Goal: Check status: Check status

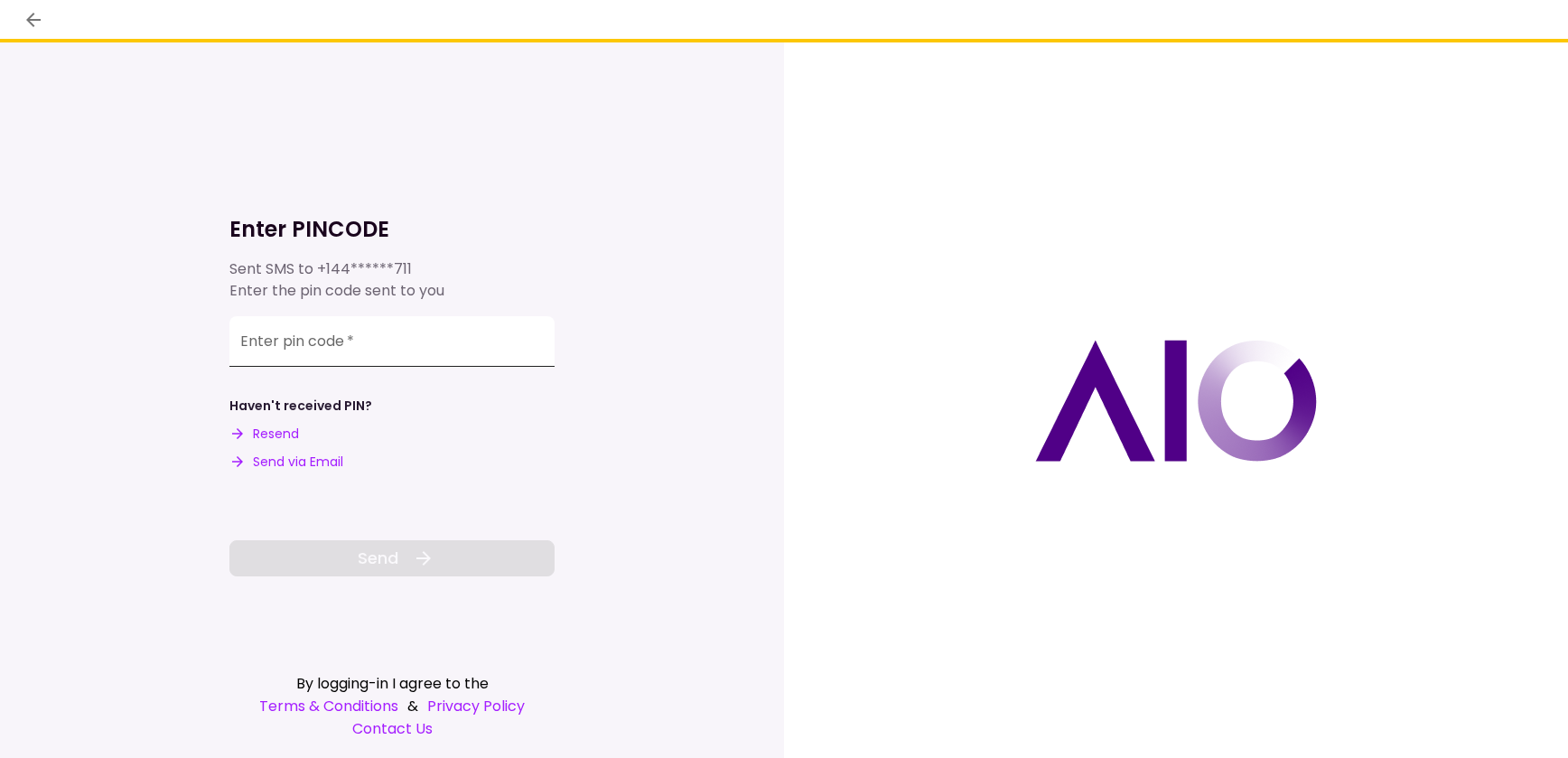
click at [328, 356] on input "Enter pin code   *" at bounding box center [391, 341] width 325 height 51
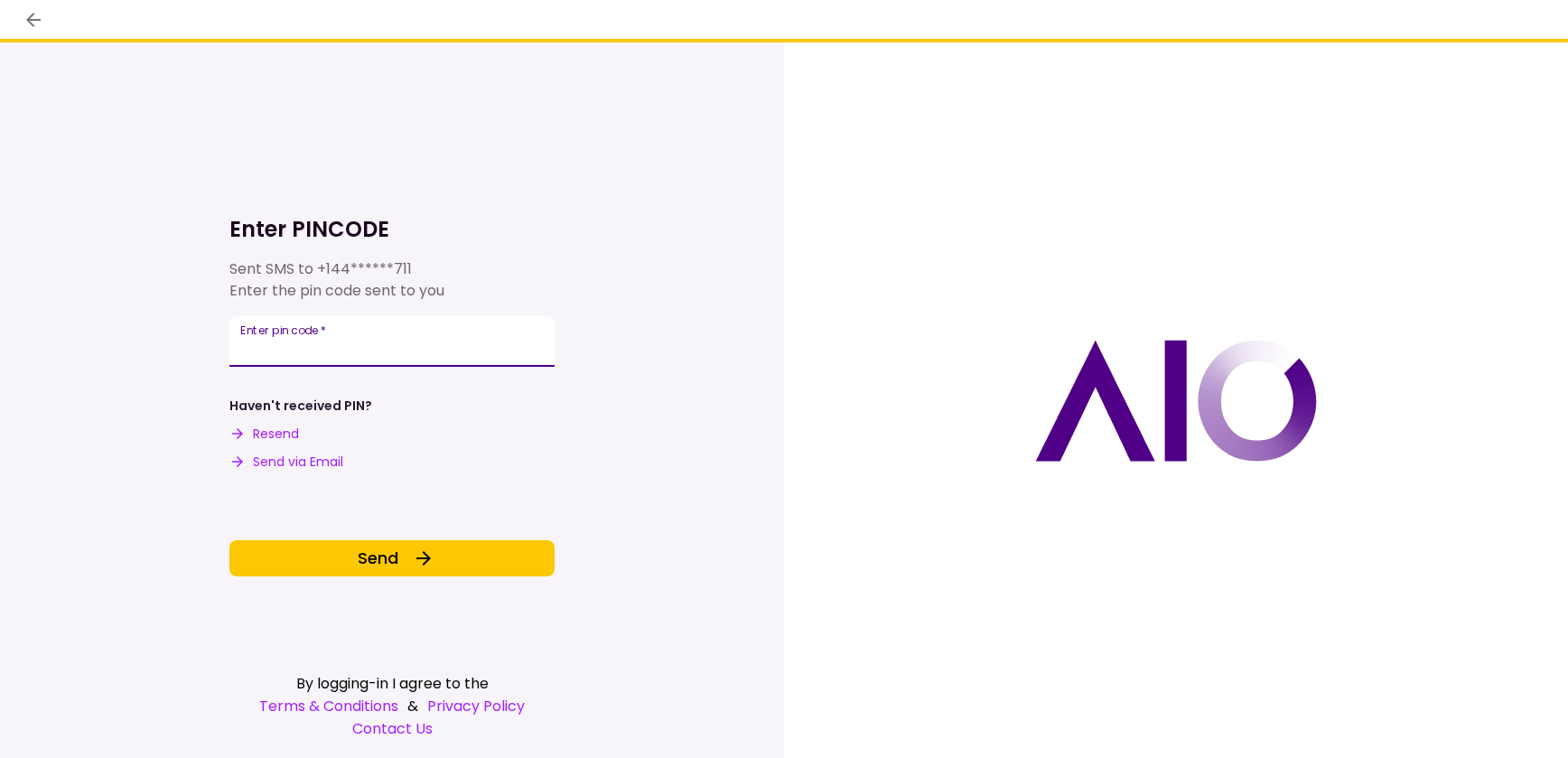
type input "******"
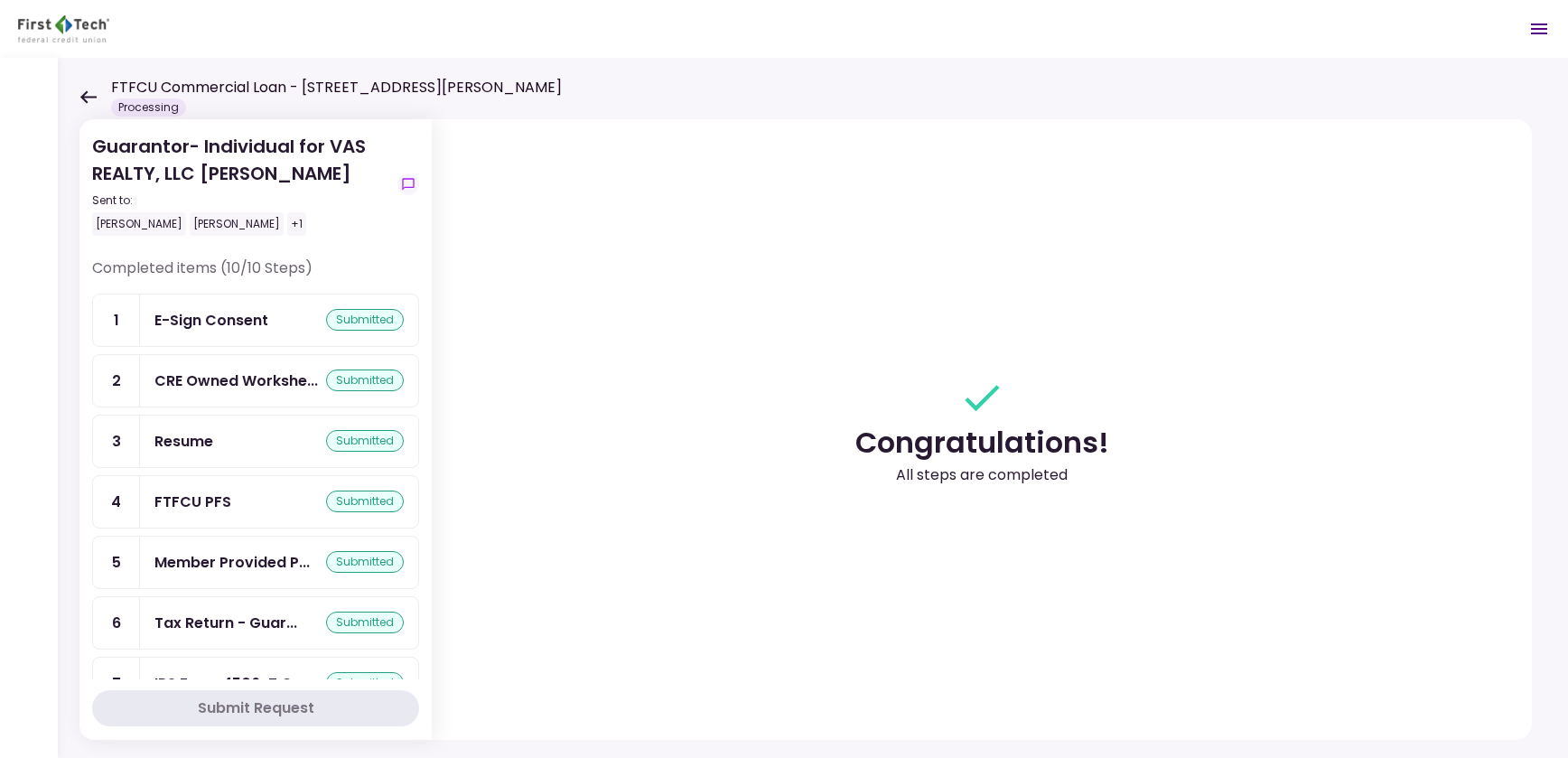
click at [89, 88] on div "FTFCU Commercial Loan - [STREET_ADDRESS][PERSON_NAME] Processing" at bounding box center [320, 96] width 482 height 40
click at [88, 108] on div "FTFCU Commercial Loan - [STREET_ADDRESS][PERSON_NAME] Processing" at bounding box center [320, 96] width 482 height 40
click at [90, 99] on icon at bounding box center [87, 97] width 17 height 14
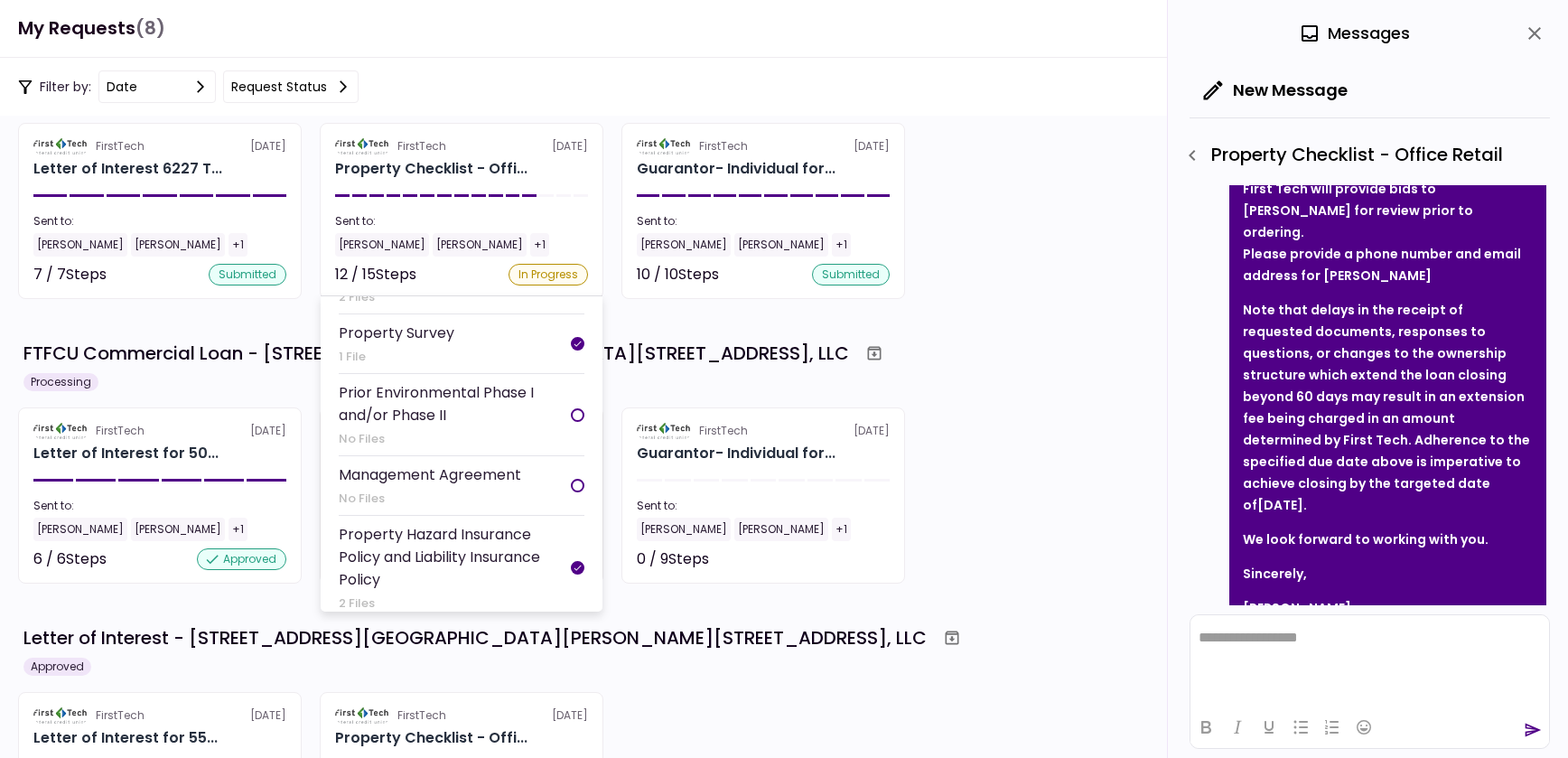
scroll to position [764, 0]
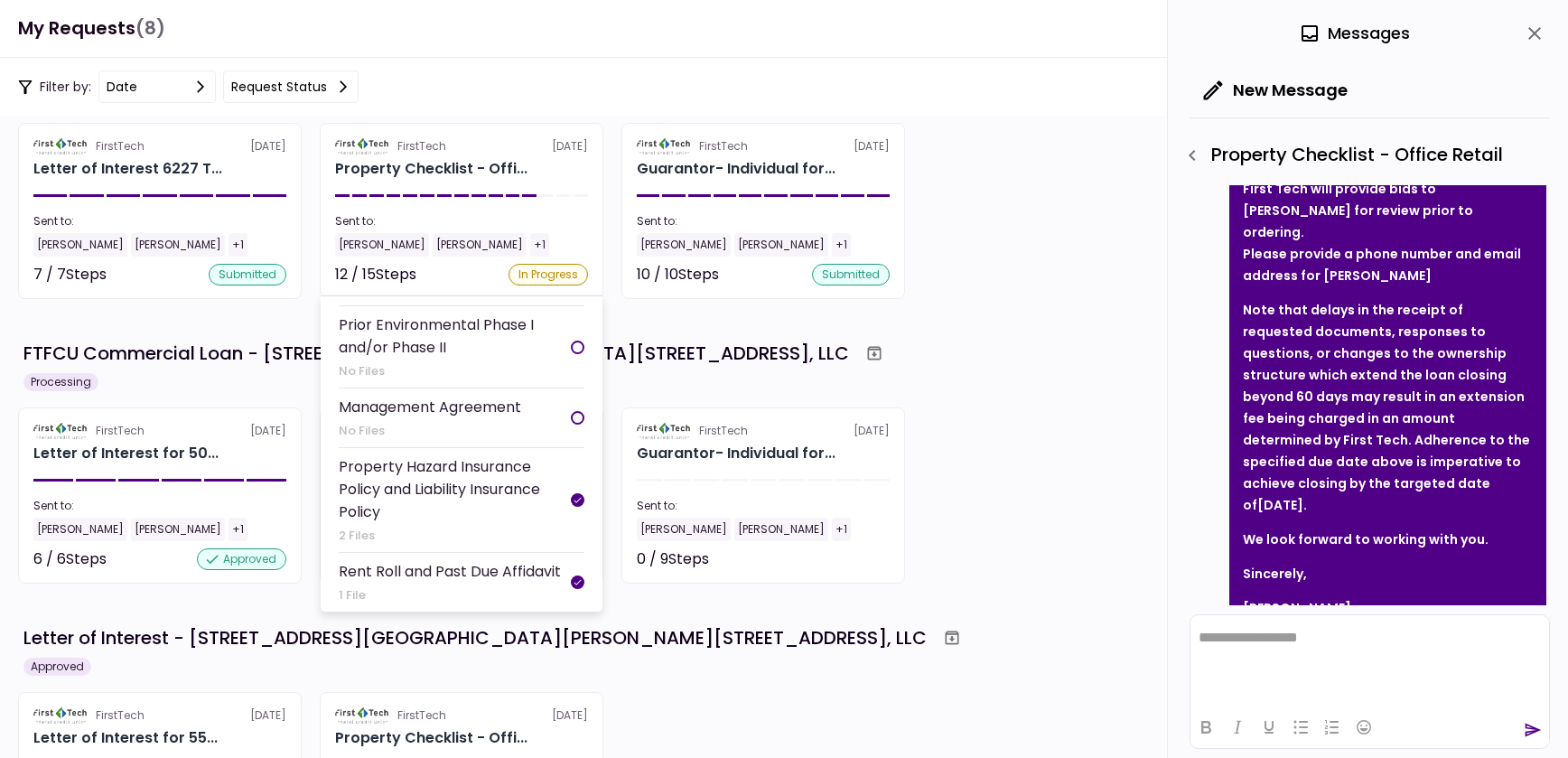
click at [508, 362] on div "No Files" at bounding box center [455, 371] width 232 height 18
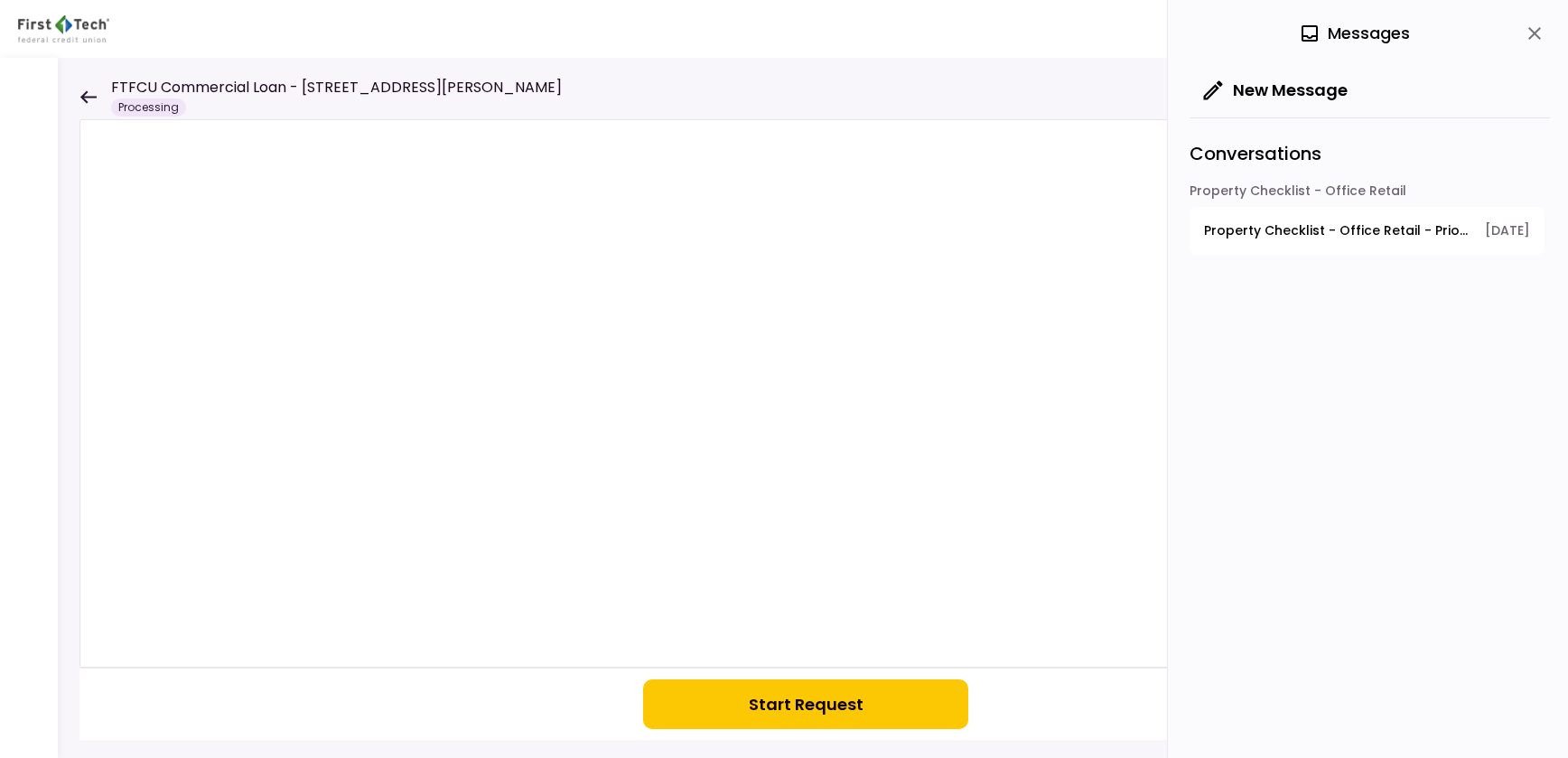
click at [1306, 234] on span "Property Checklist - Office Retail - Prior Environmental Phase I and/or Phase II" at bounding box center [1338, 230] width 268 height 19
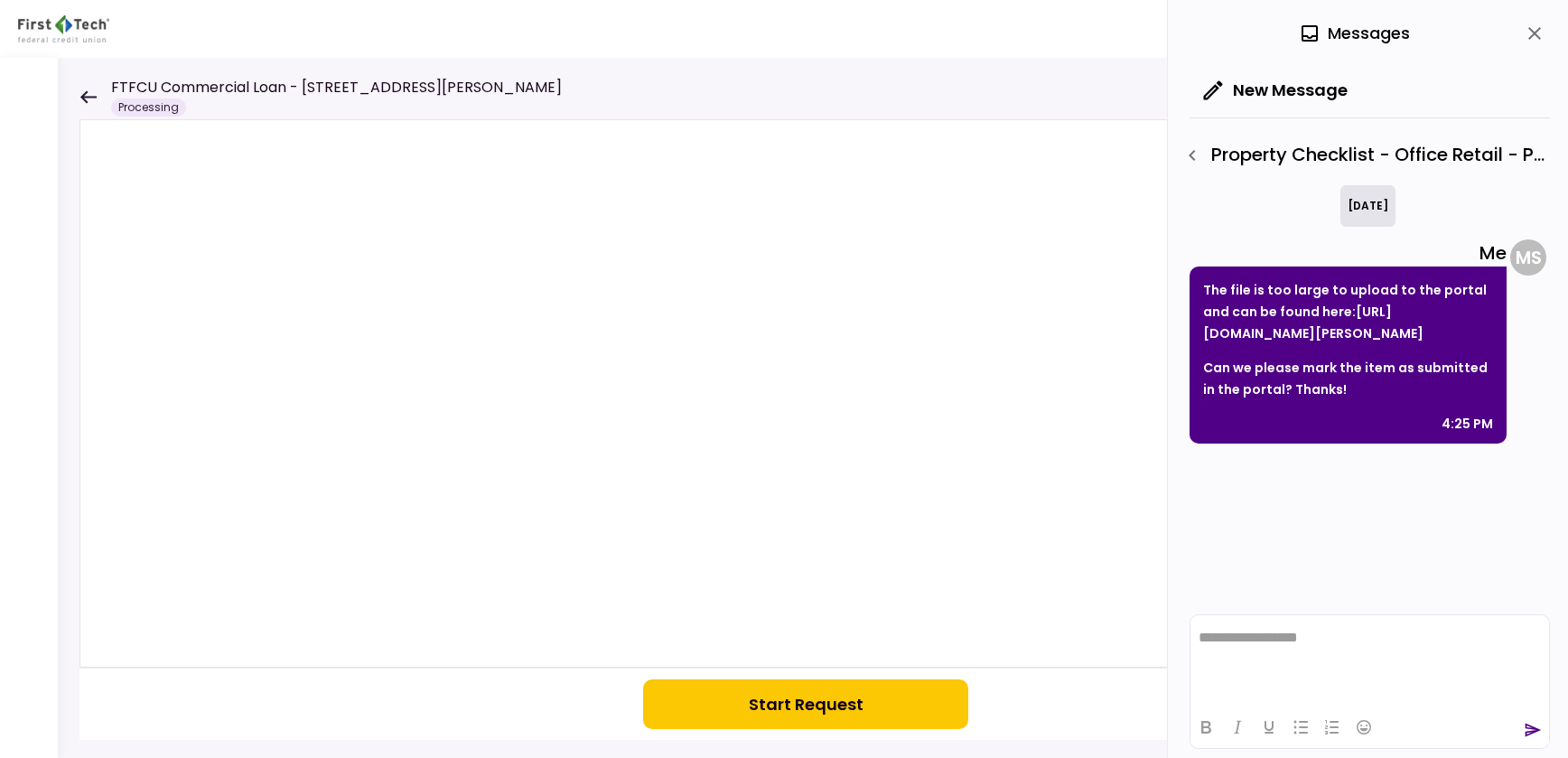
click at [1287, 337] on link "[URL][DOMAIN_NAME][PERSON_NAME]" at bounding box center [1313, 322] width 220 height 40
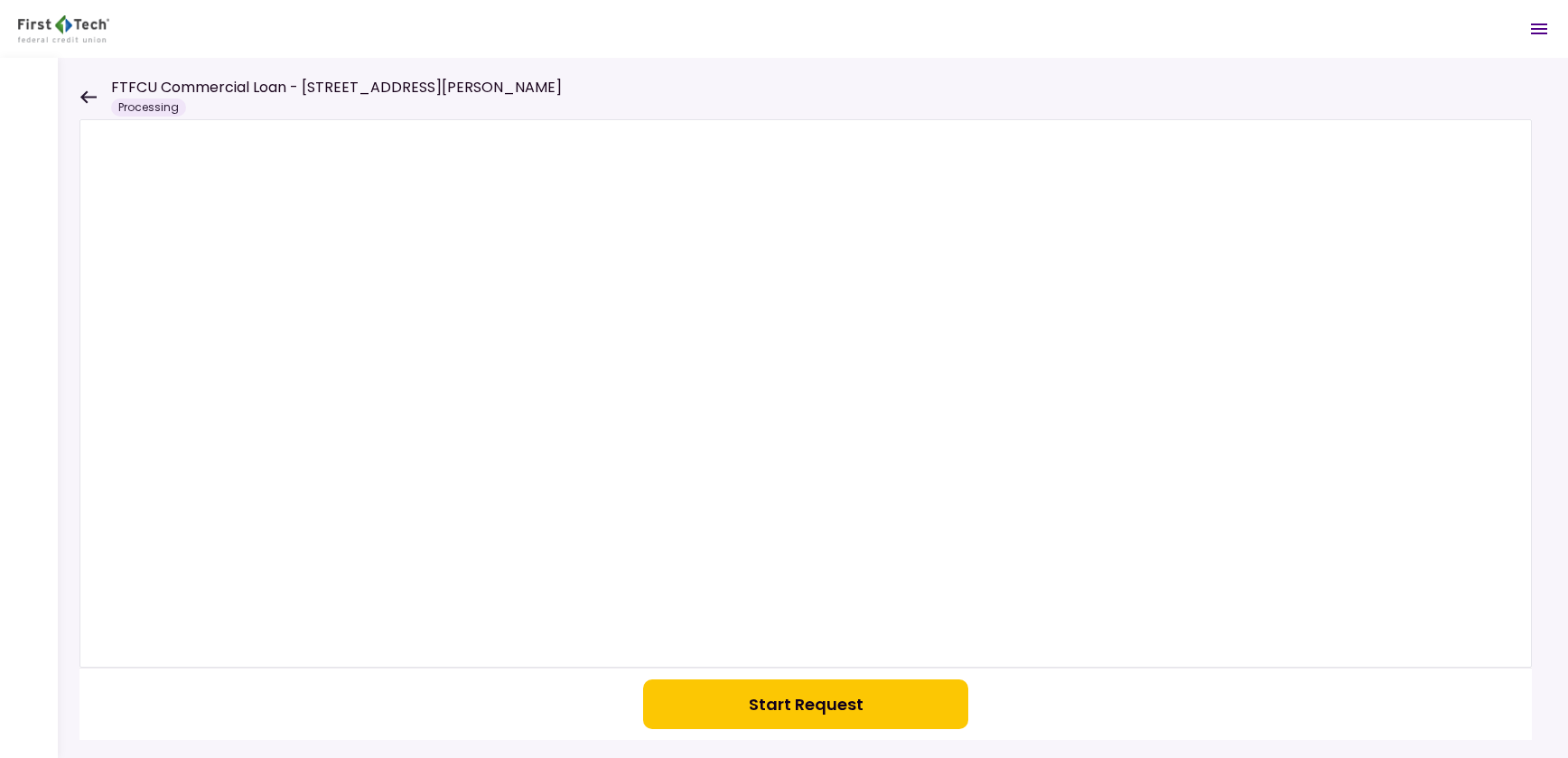
click at [89, 92] on icon at bounding box center [87, 97] width 17 height 14
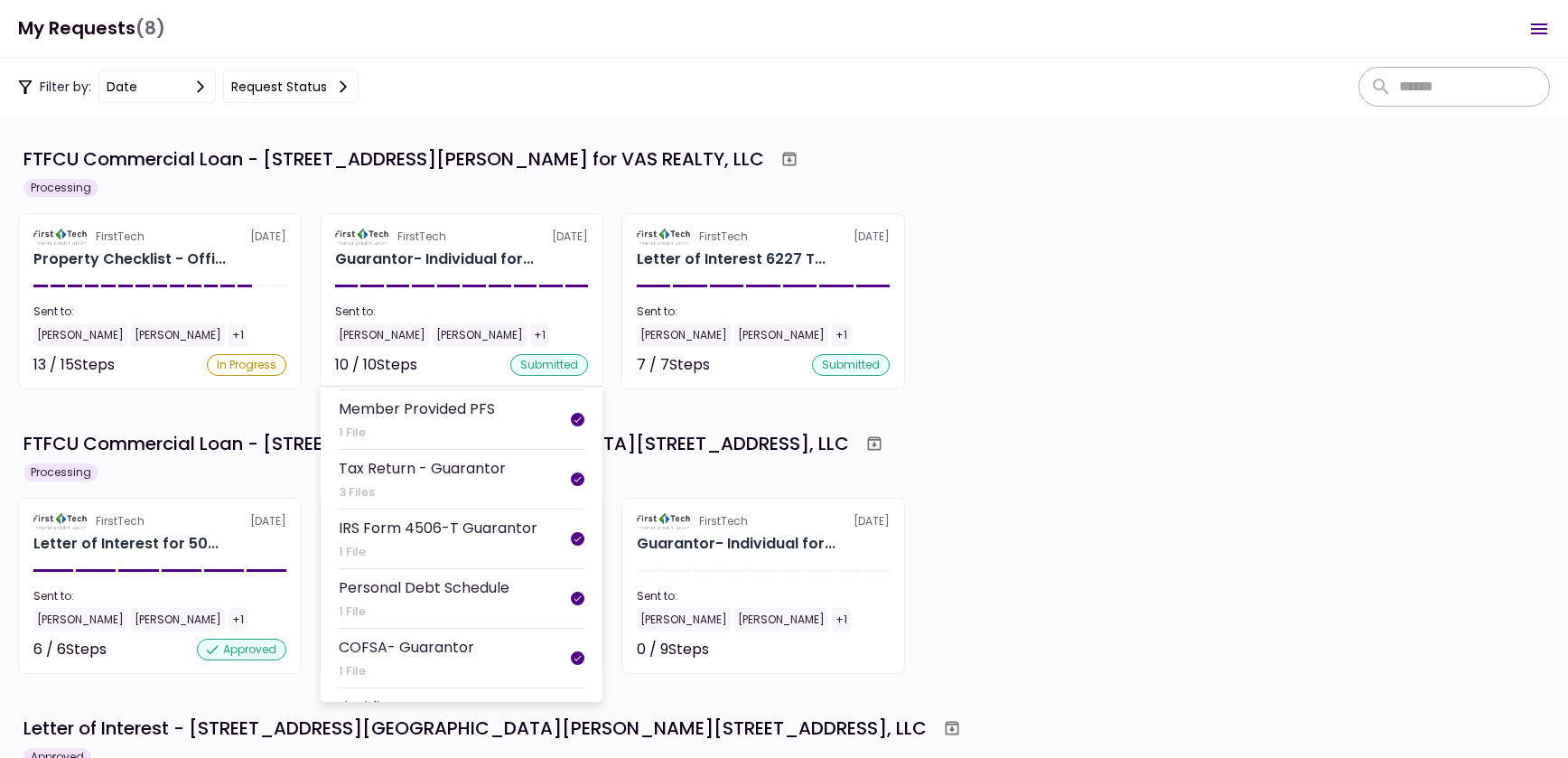
scroll to position [353, 0]
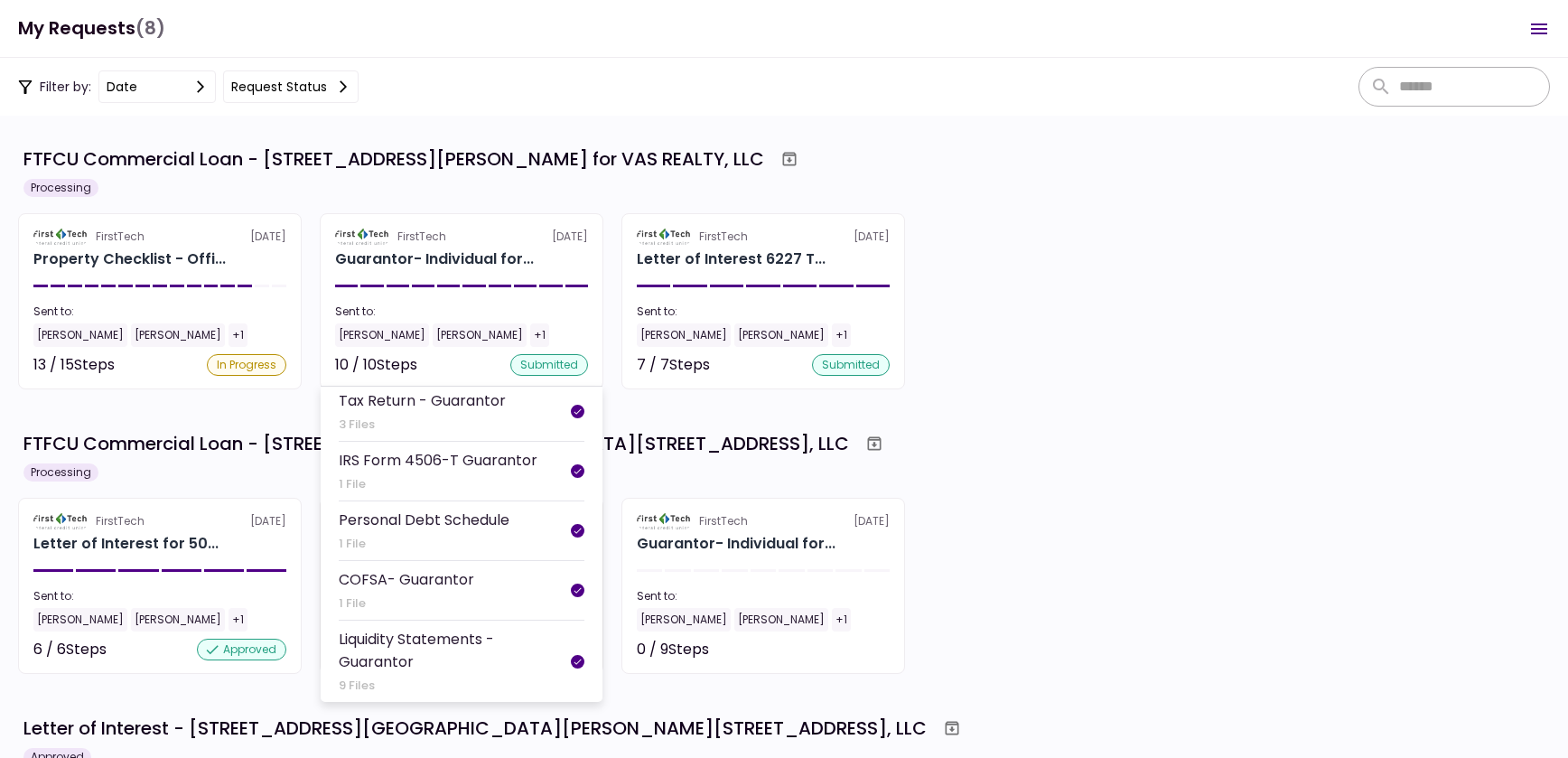
click at [414, 658] on div "Liquidity Statements - Guarantor" at bounding box center [455, 650] width 232 height 45
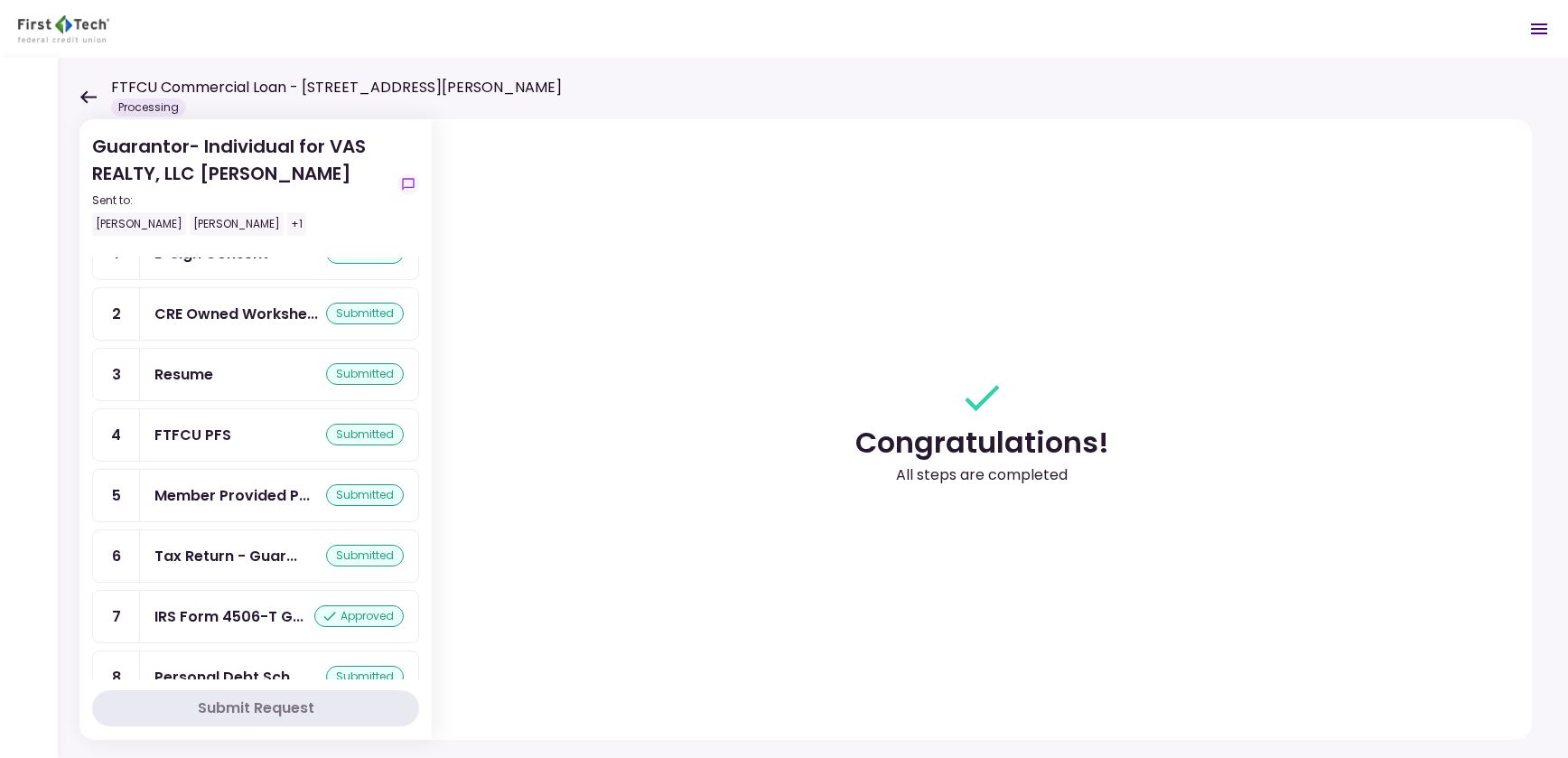
scroll to position [228, 0]
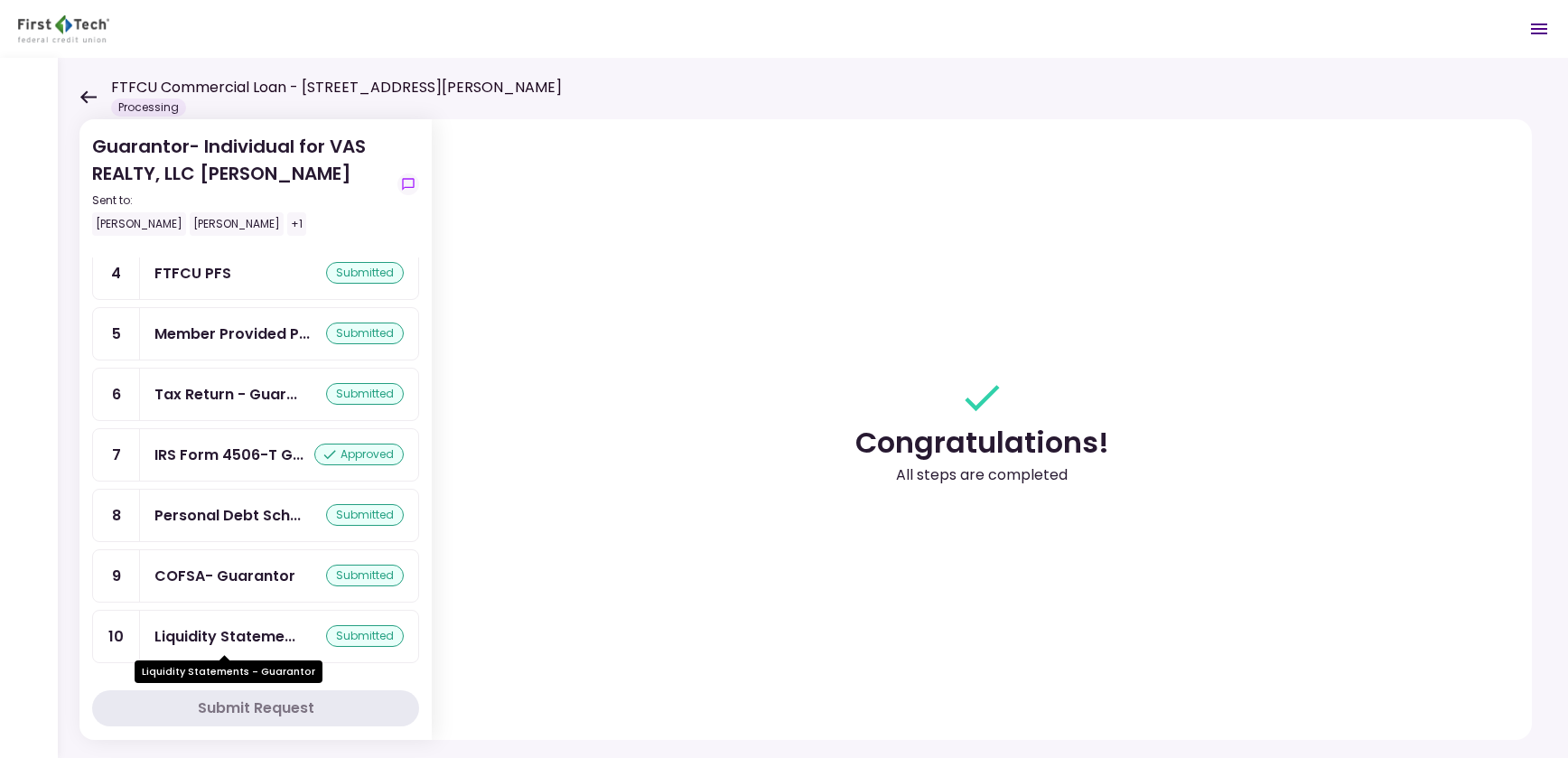
click at [214, 645] on div "Liquidity Stateme..." at bounding box center [225, 636] width 141 height 23
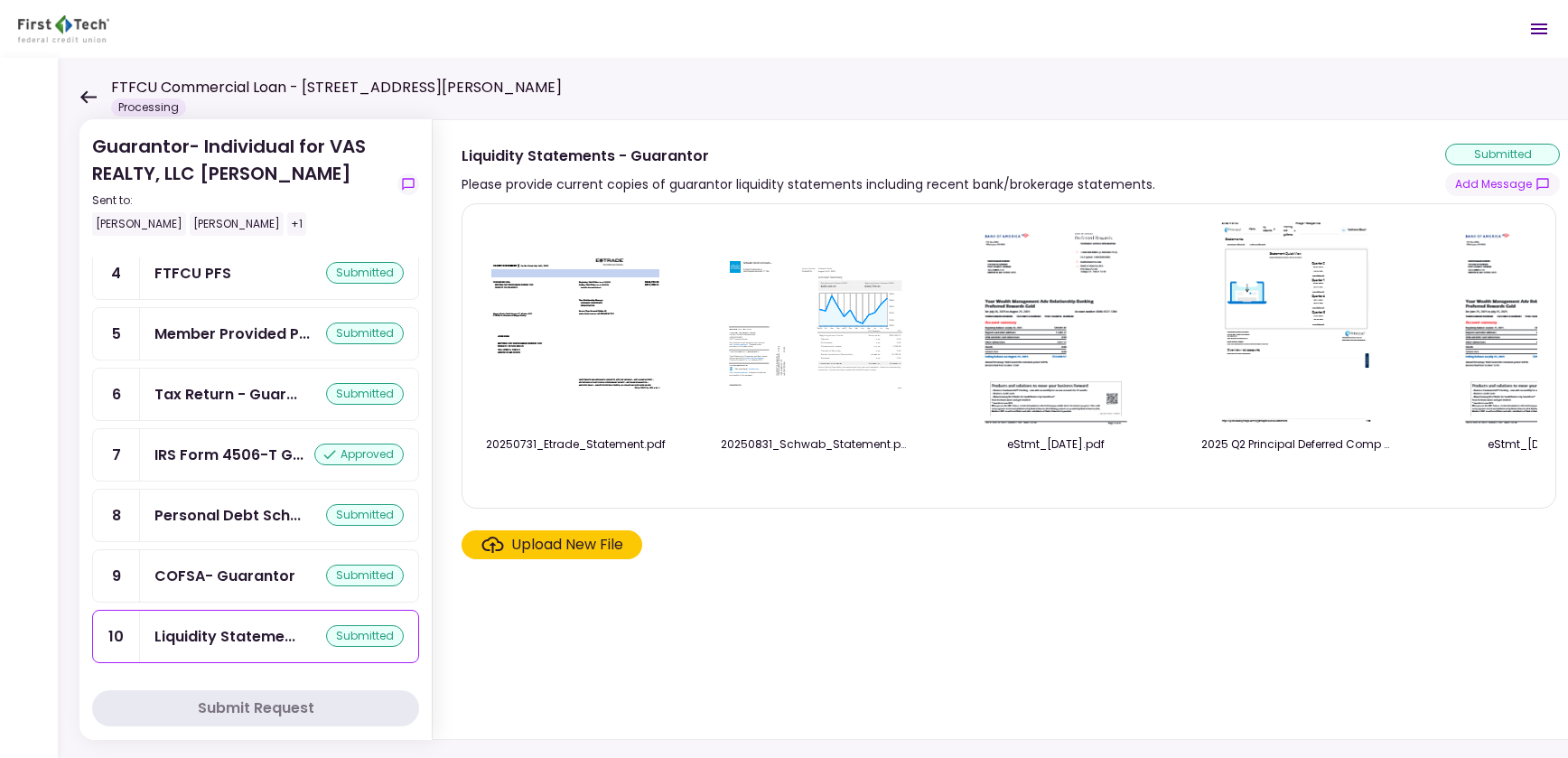
click at [636, 371] on img at bounding box center [575, 322] width 180 height 139
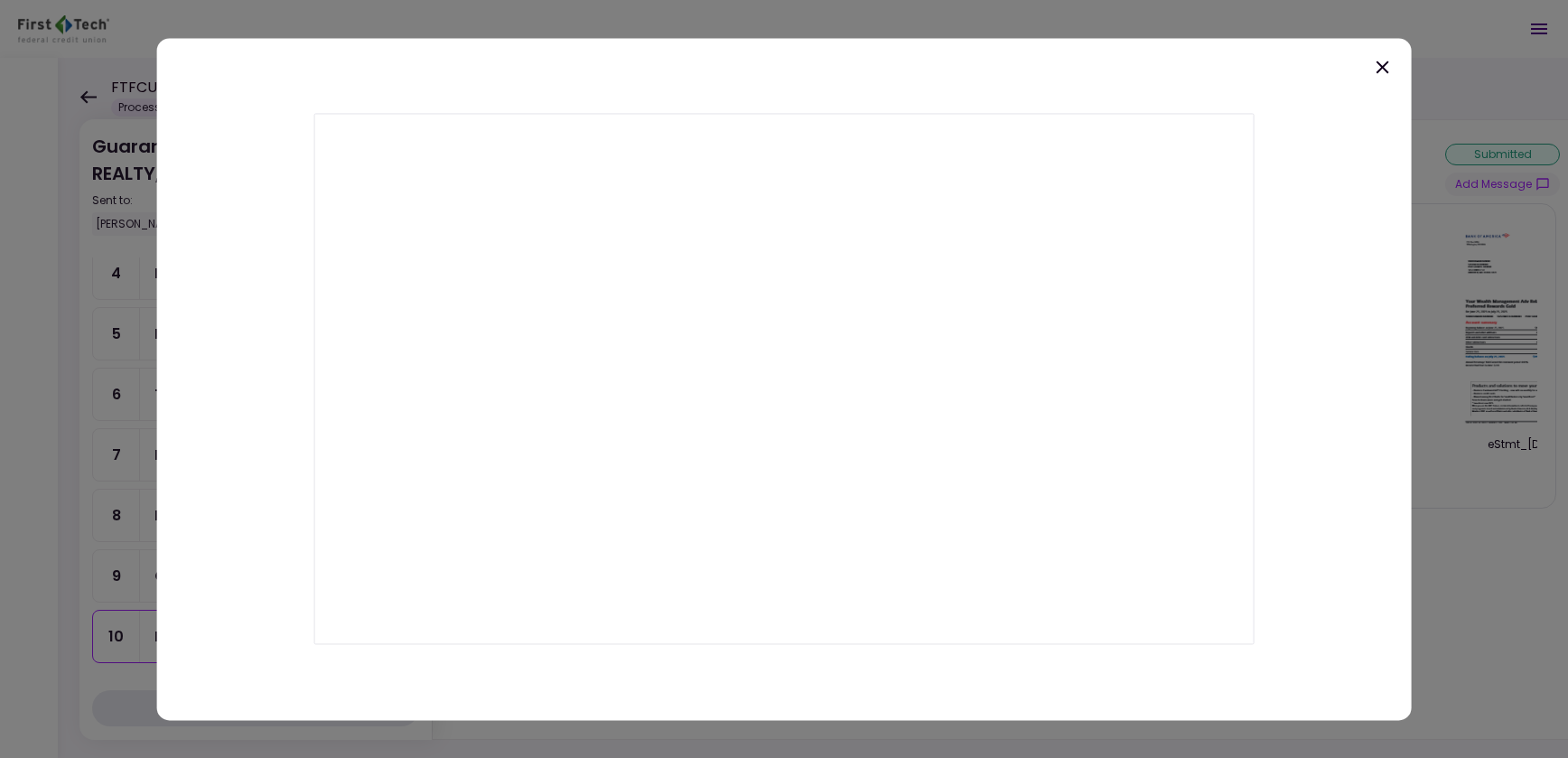
click at [1393, 62] on icon at bounding box center [1382, 67] width 22 height 22
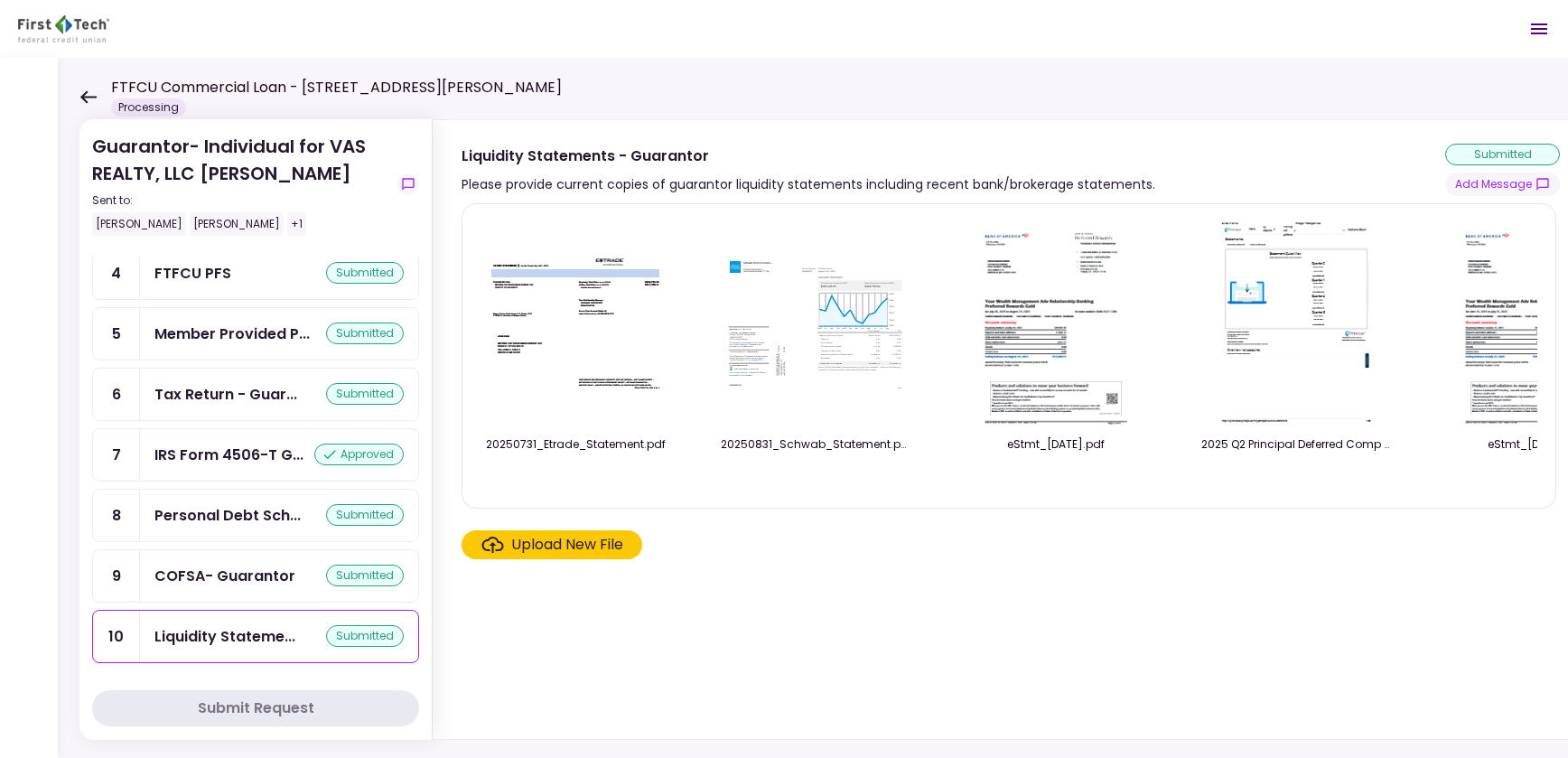
click at [887, 309] on img at bounding box center [816, 322] width 180 height 139
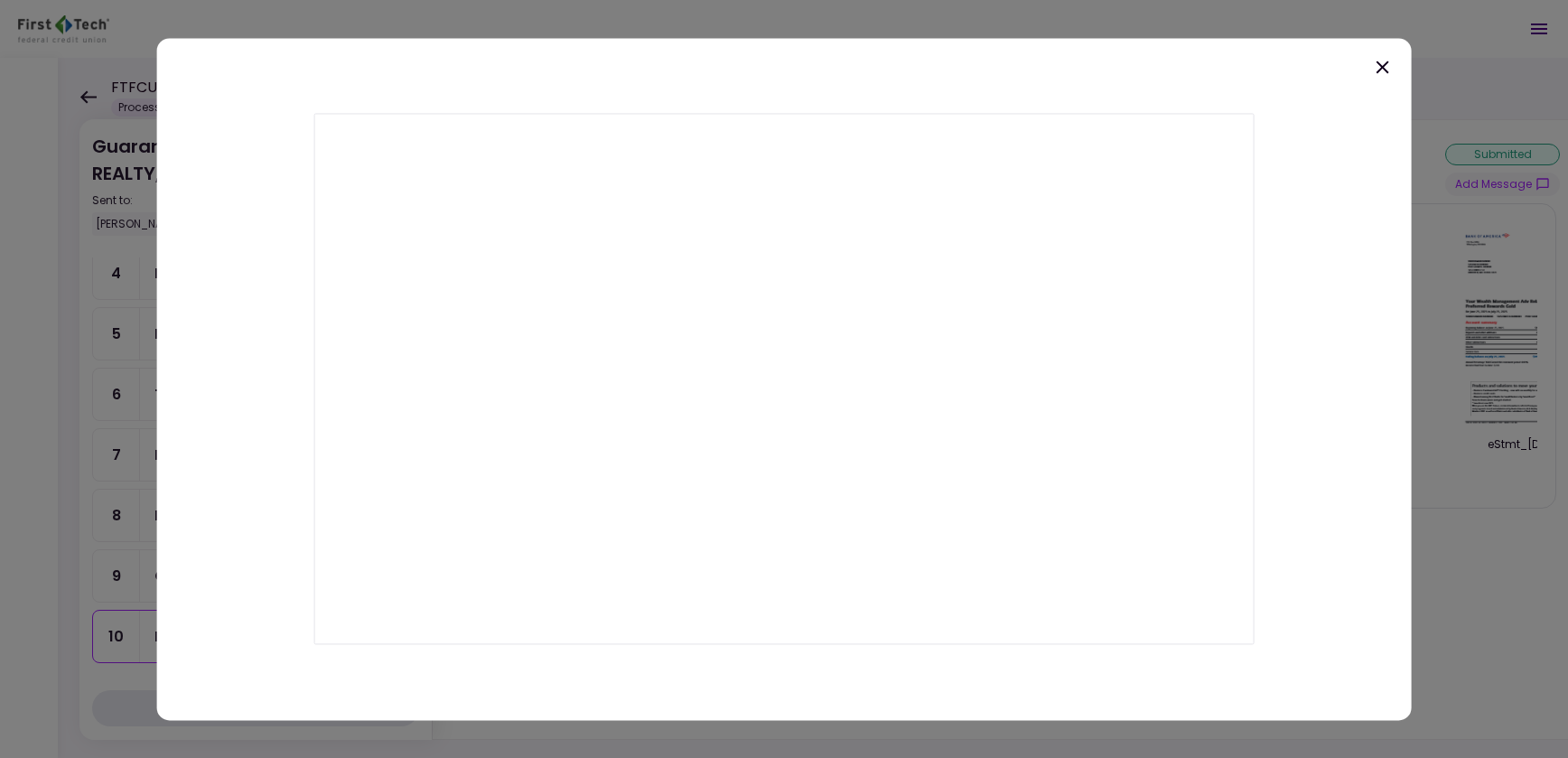
click at [1372, 61] on icon at bounding box center [1382, 67] width 22 height 22
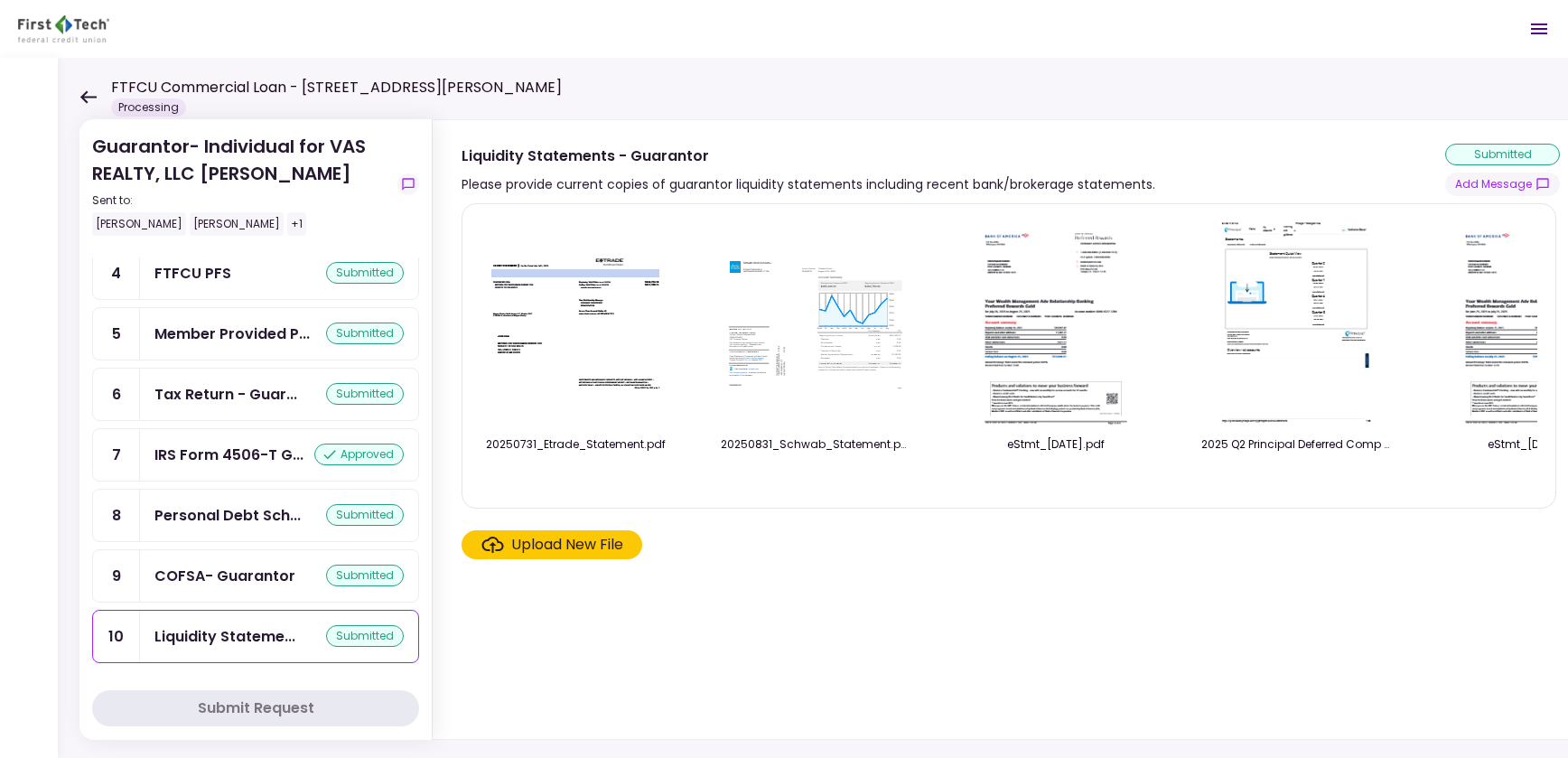
click at [1116, 333] on img at bounding box center [1055, 321] width 161 height 207
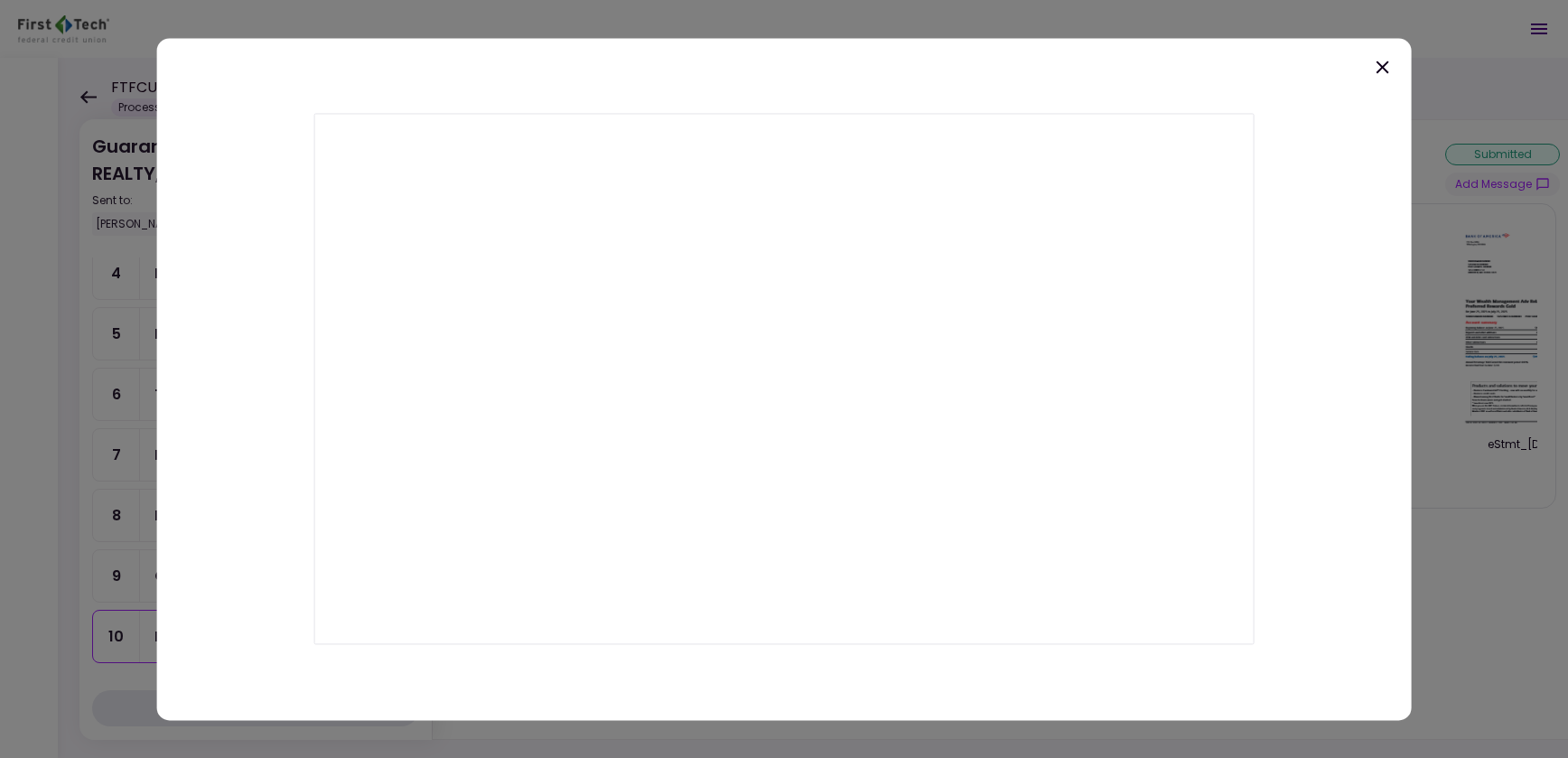
click at [1382, 71] on icon at bounding box center [1382, 67] width 22 height 22
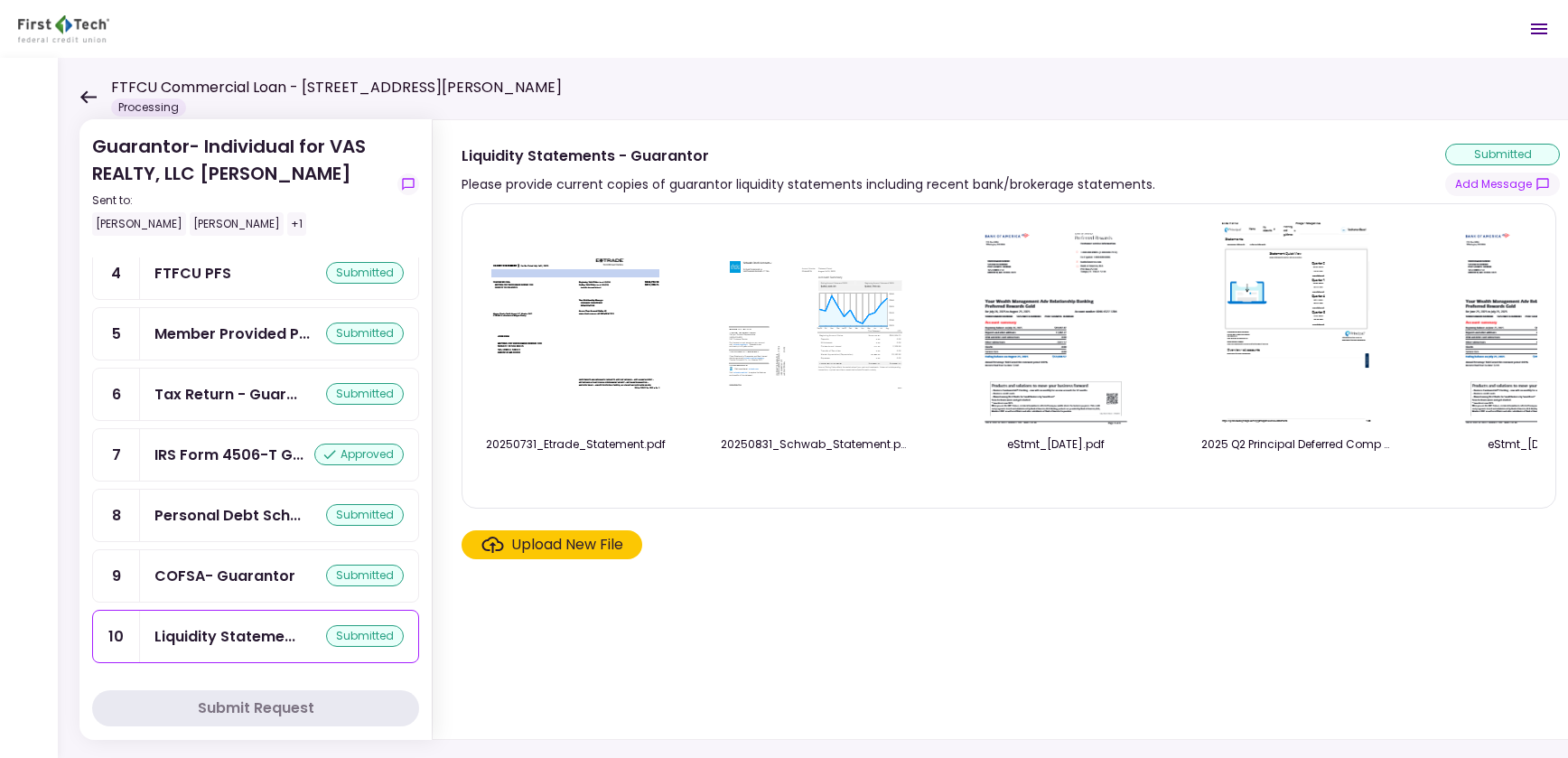
click at [1245, 350] on img at bounding box center [1295, 321] width 161 height 207
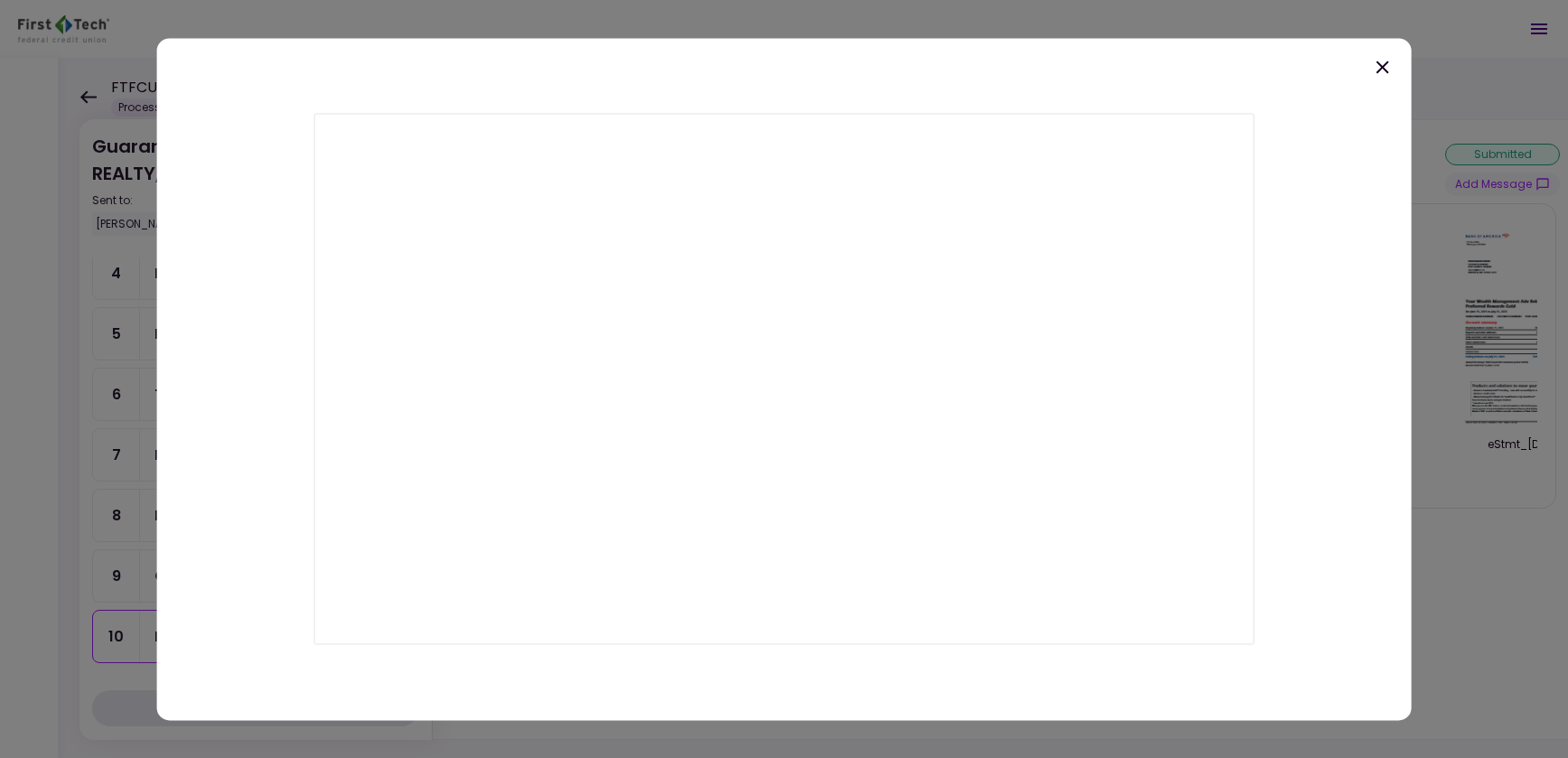
drag, startPoint x: 1365, startPoint y: 66, endPoint x: 1356, endPoint y: 96, distance: 31.3
click at [1364, 67] on div at bounding box center [784, 379] width 1254 height 682
click at [1385, 77] on div at bounding box center [784, 379] width 1254 height 682
click at [1366, 72] on div at bounding box center [784, 379] width 1254 height 682
click at [1376, 66] on icon at bounding box center [1382, 67] width 22 height 22
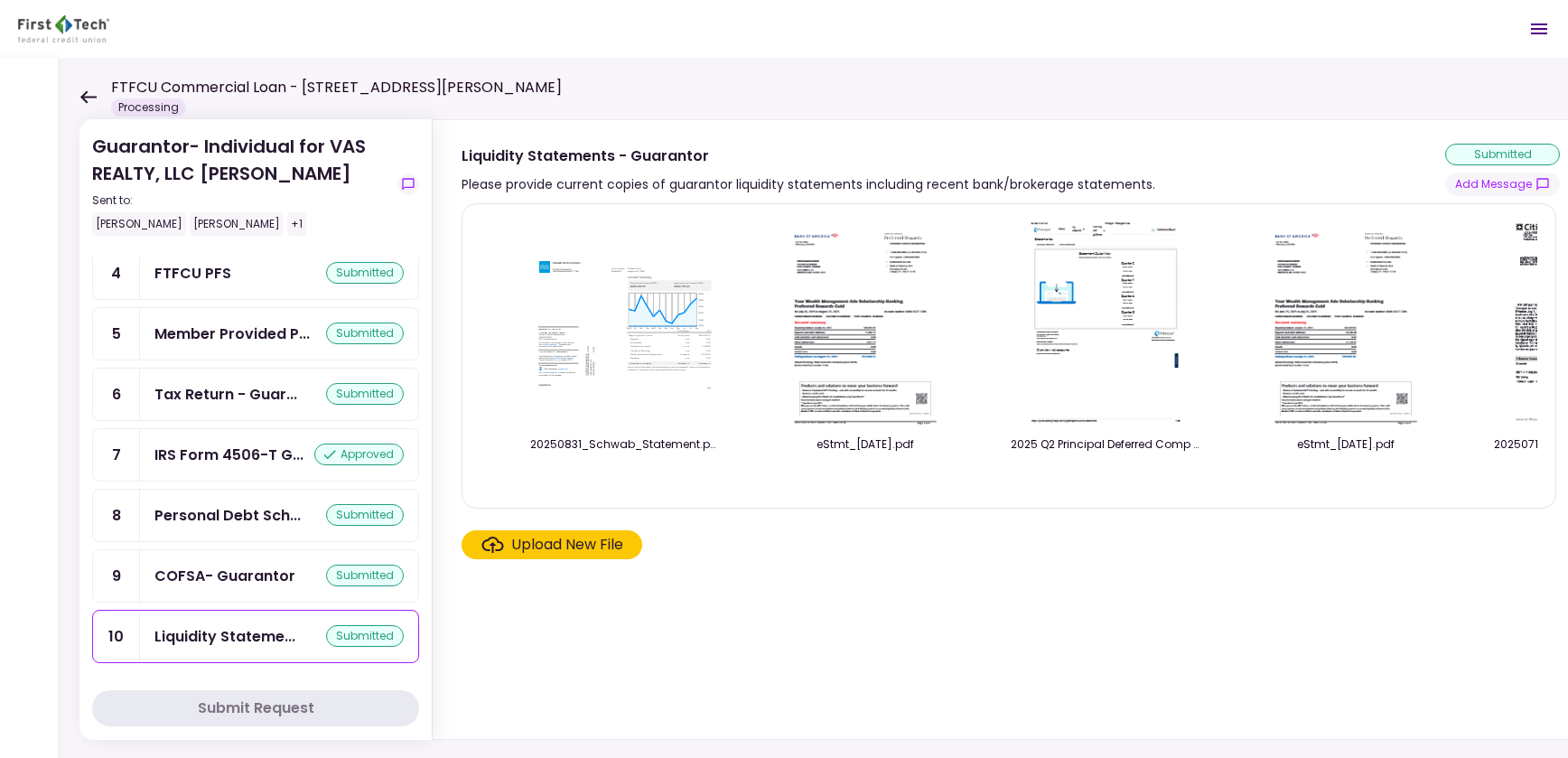
click at [1146, 344] on img at bounding box center [1105, 321] width 161 height 207
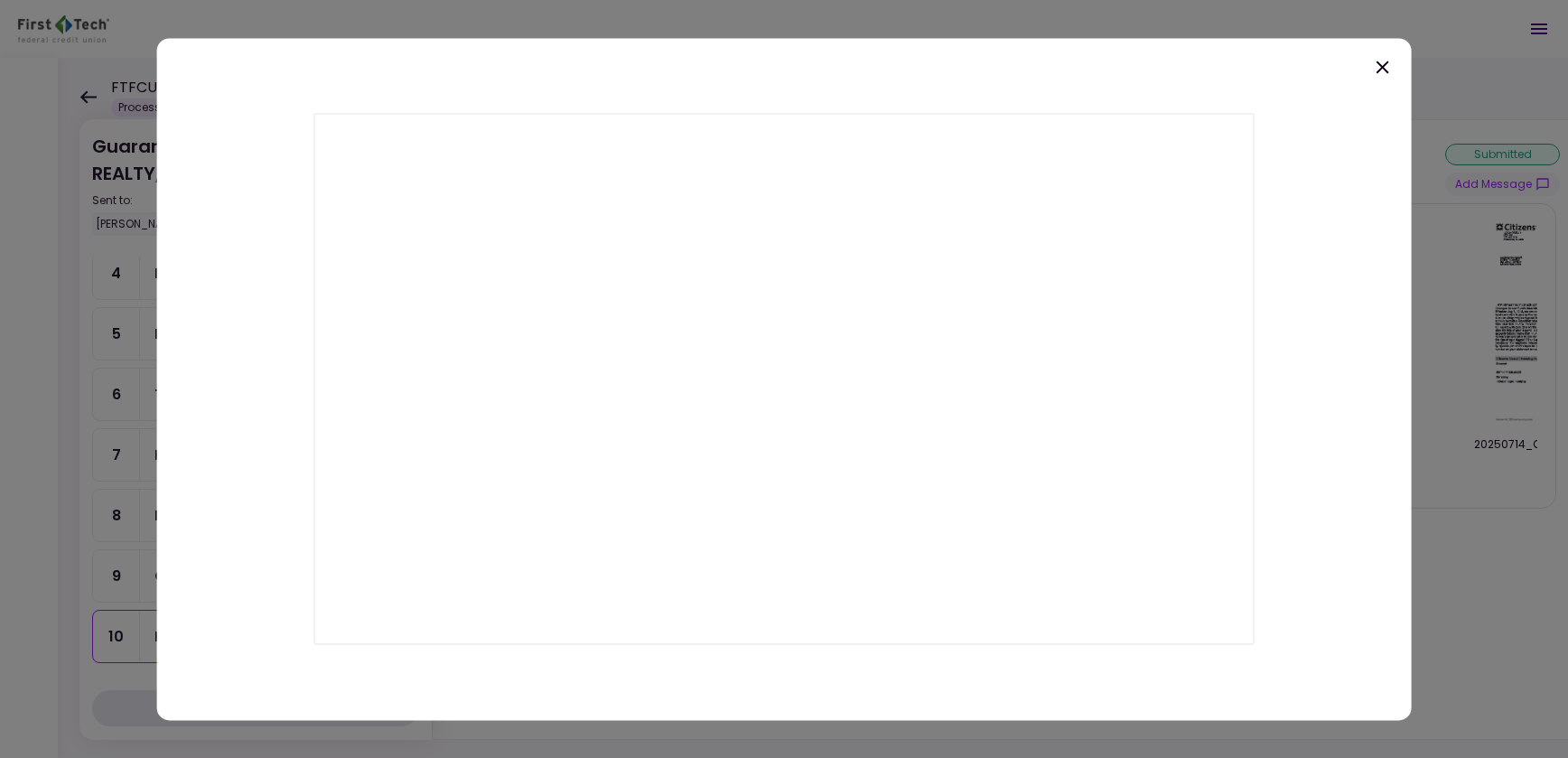
scroll to position [0, 212]
click at [1381, 63] on icon at bounding box center [1382, 67] width 22 height 22
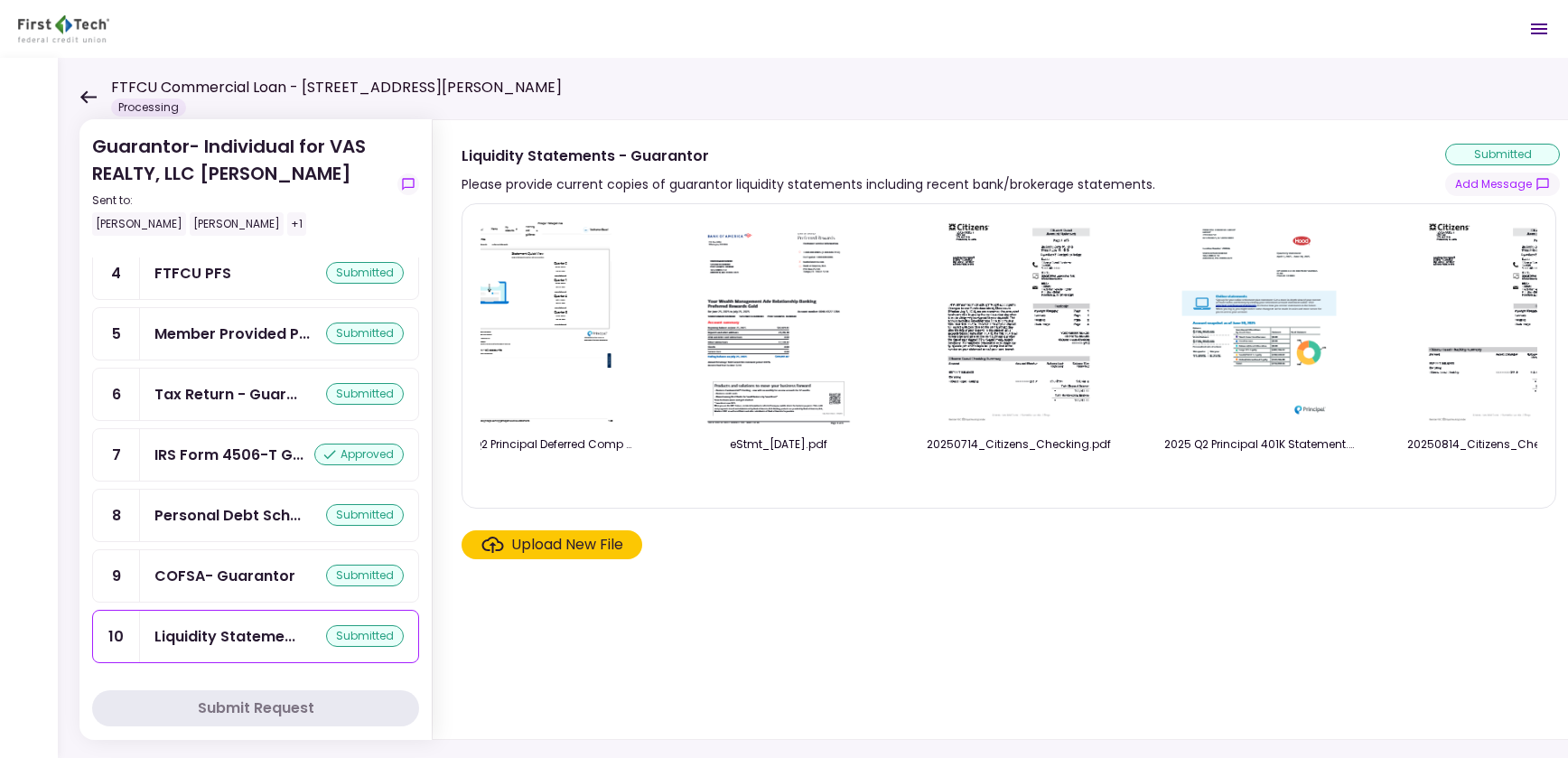
click at [975, 314] on img at bounding box center [1018, 321] width 161 height 207
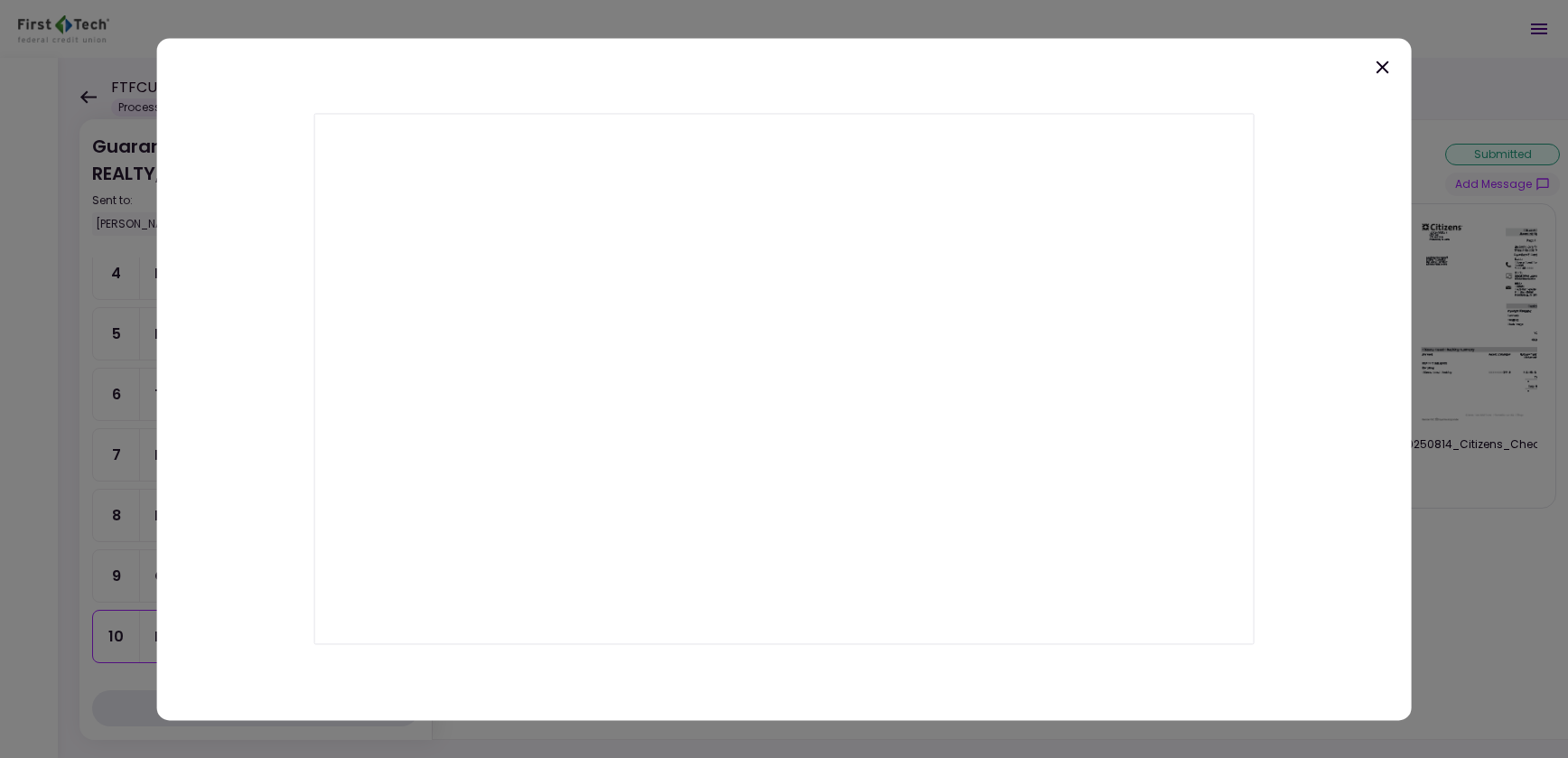
scroll to position [0, 766]
click at [1383, 65] on icon at bounding box center [1382, 67] width 13 height 13
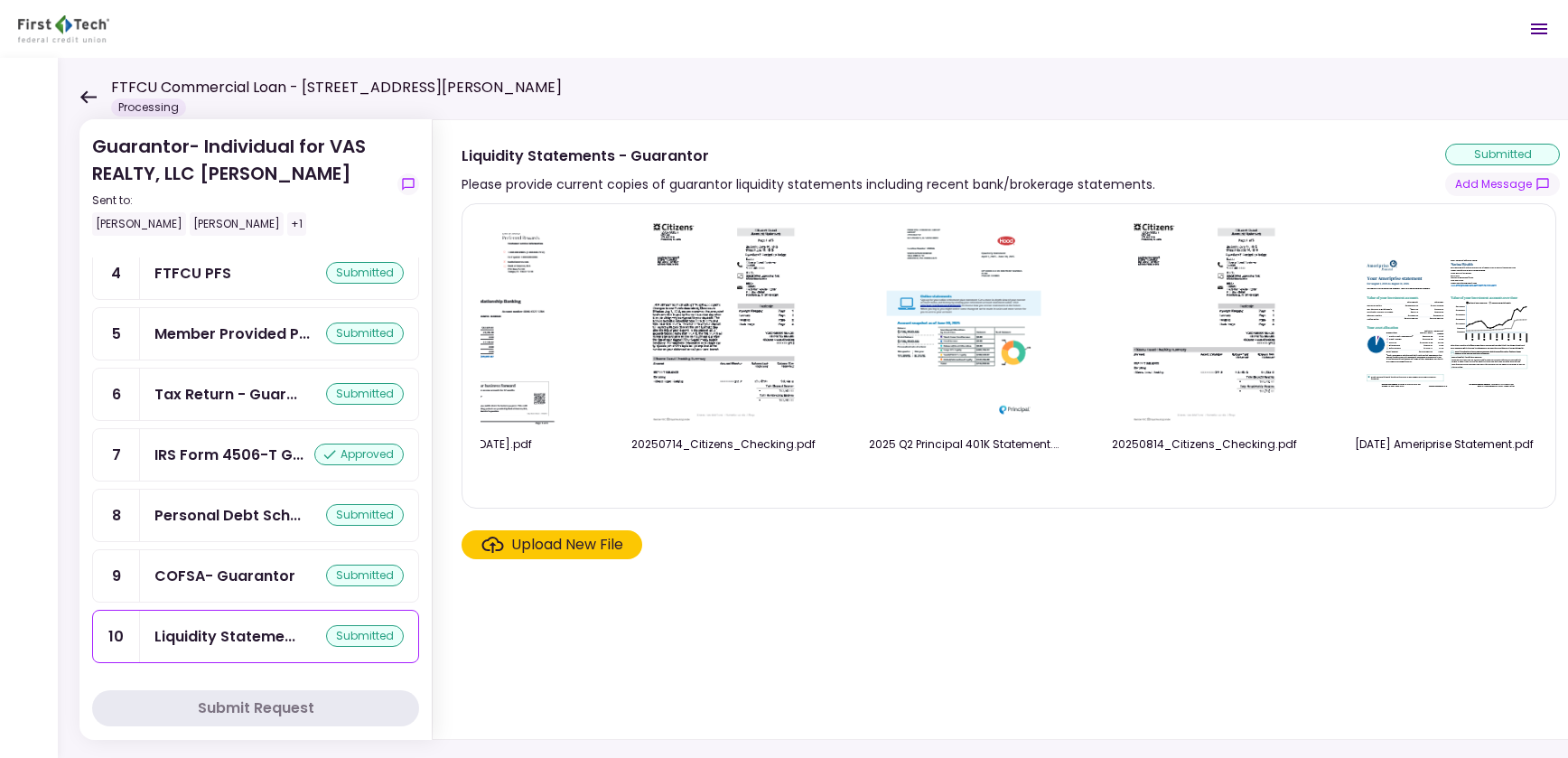
scroll to position [0, 1059]
click at [1419, 342] on img at bounding box center [1442, 322] width 180 height 139
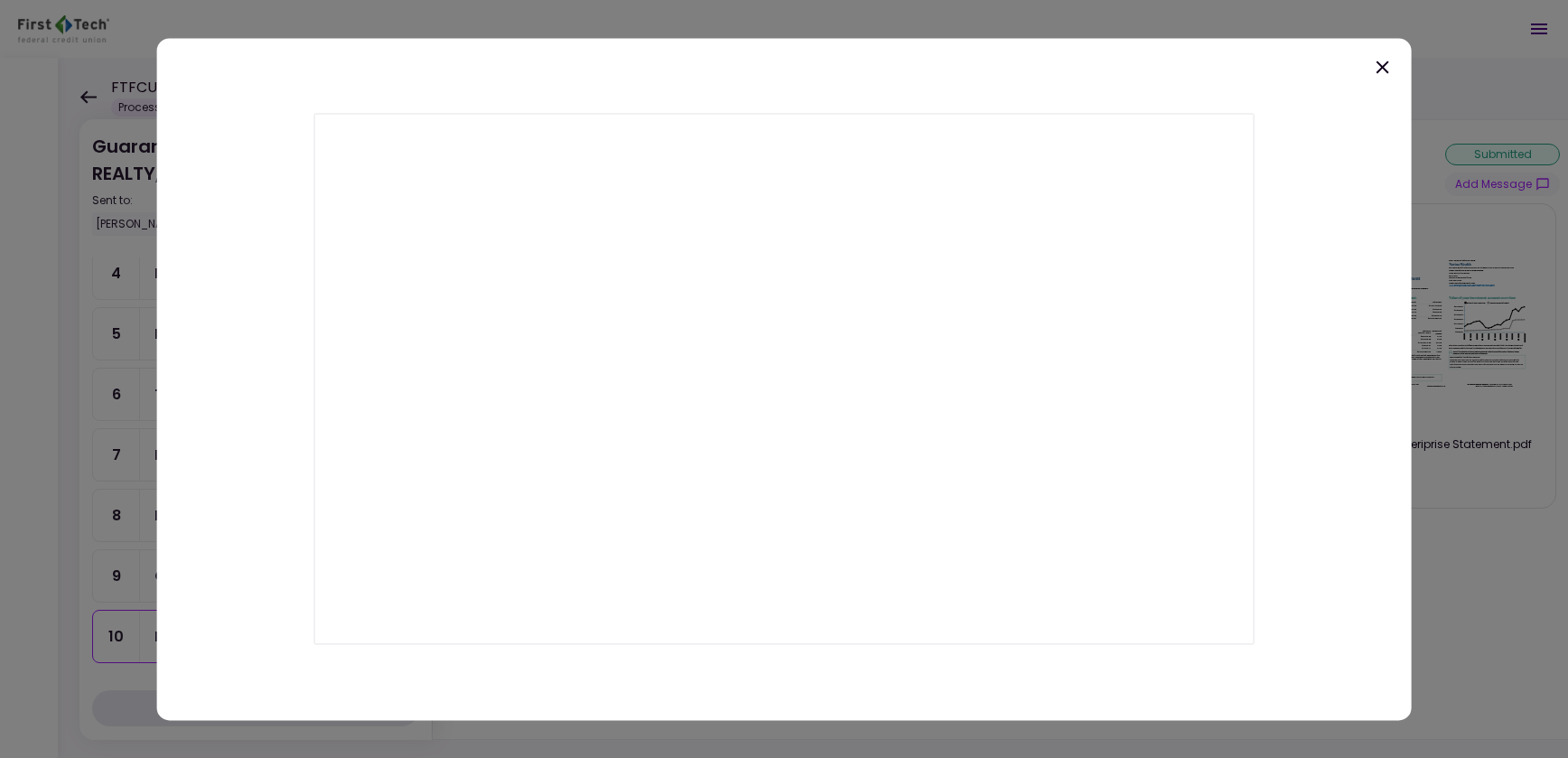
click at [1380, 64] on icon at bounding box center [1382, 67] width 22 height 22
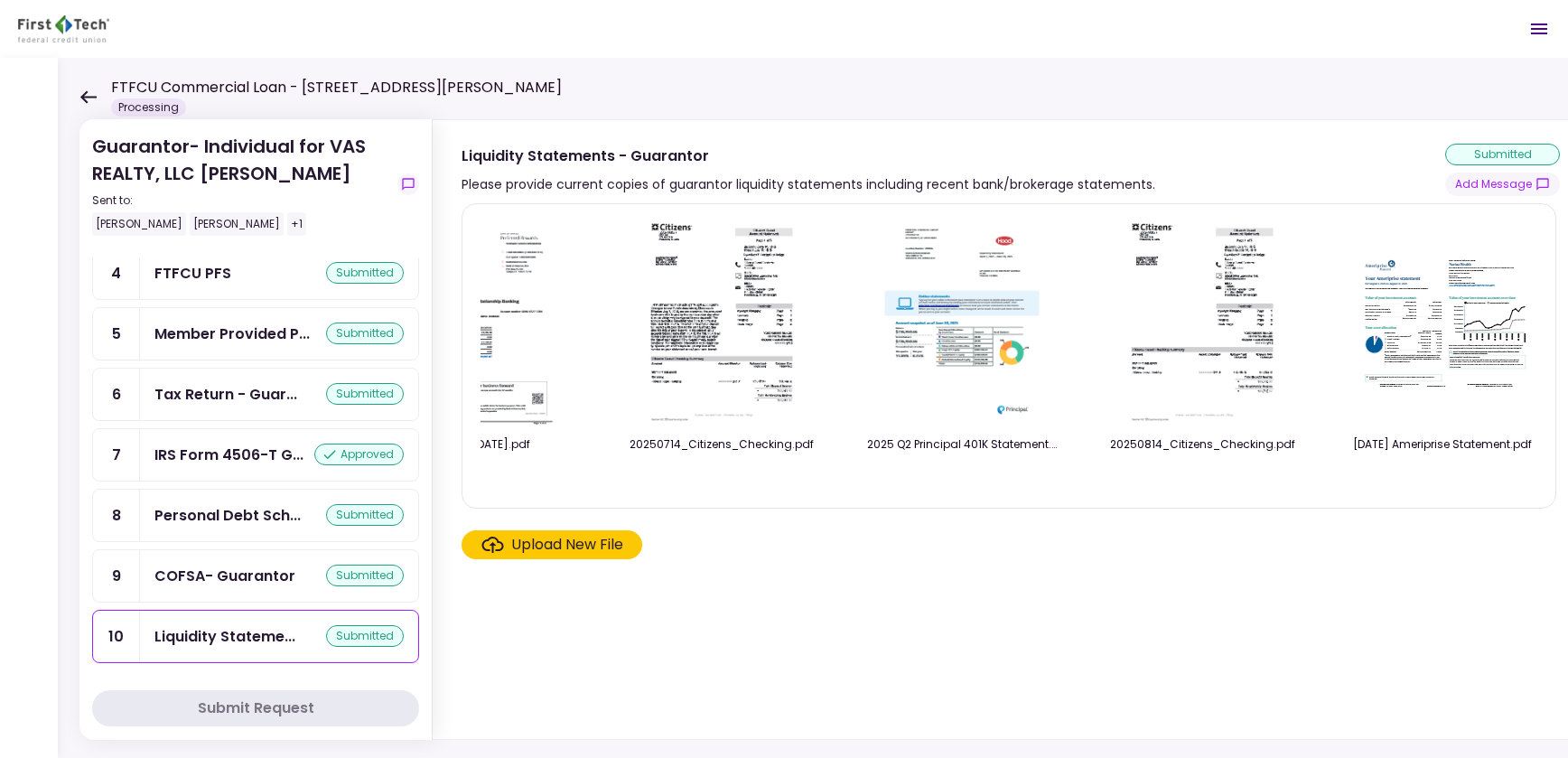
click at [1147, 316] on img at bounding box center [1202, 321] width 161 height 207
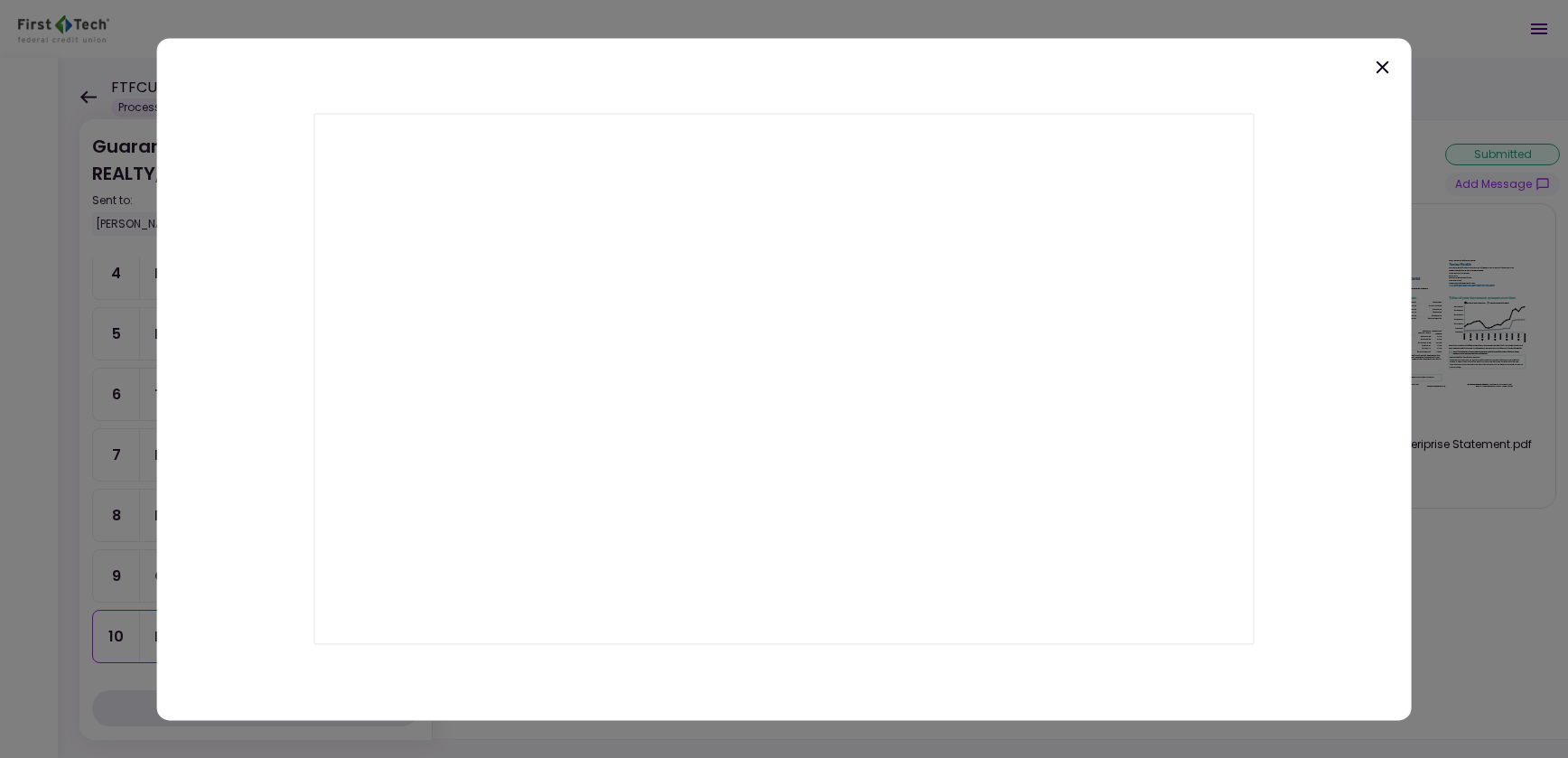
click at [1387, 68] on icon at bounding box center [1382, 67] width 22 height 22
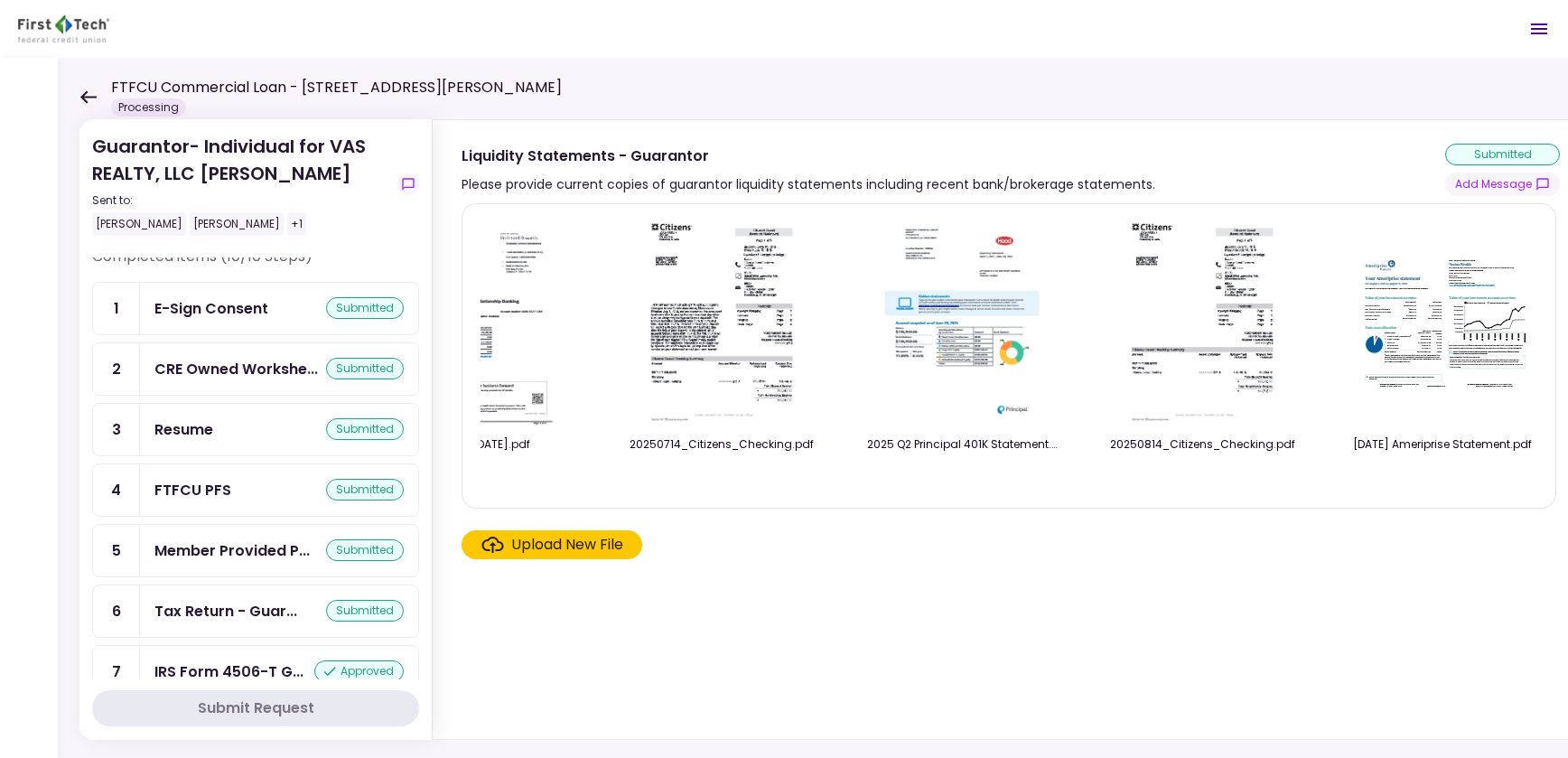
scroll to position [0, 0]
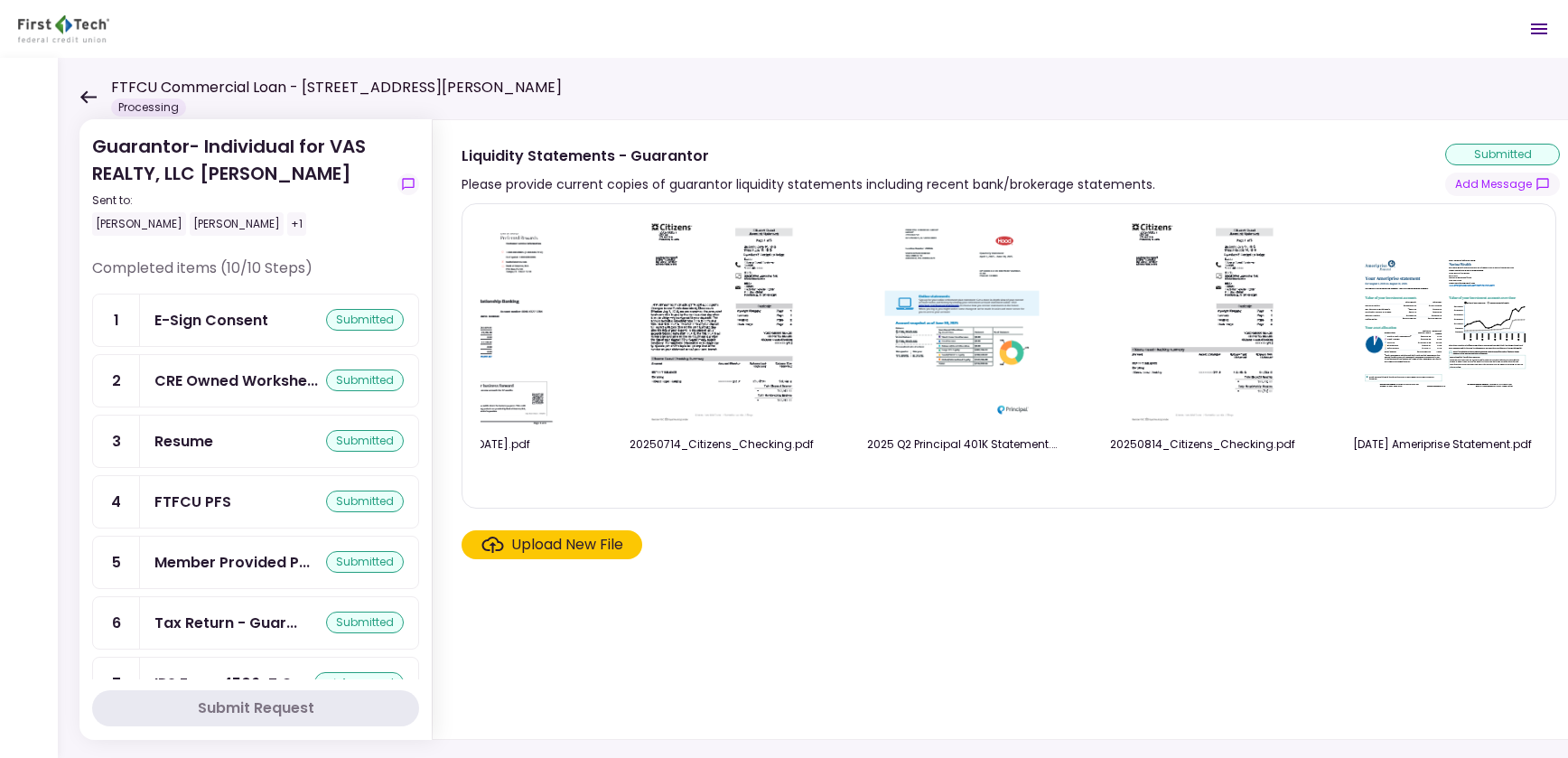
click at [87, 92] on icon at bounding box center [87, 97] width 17 height 14
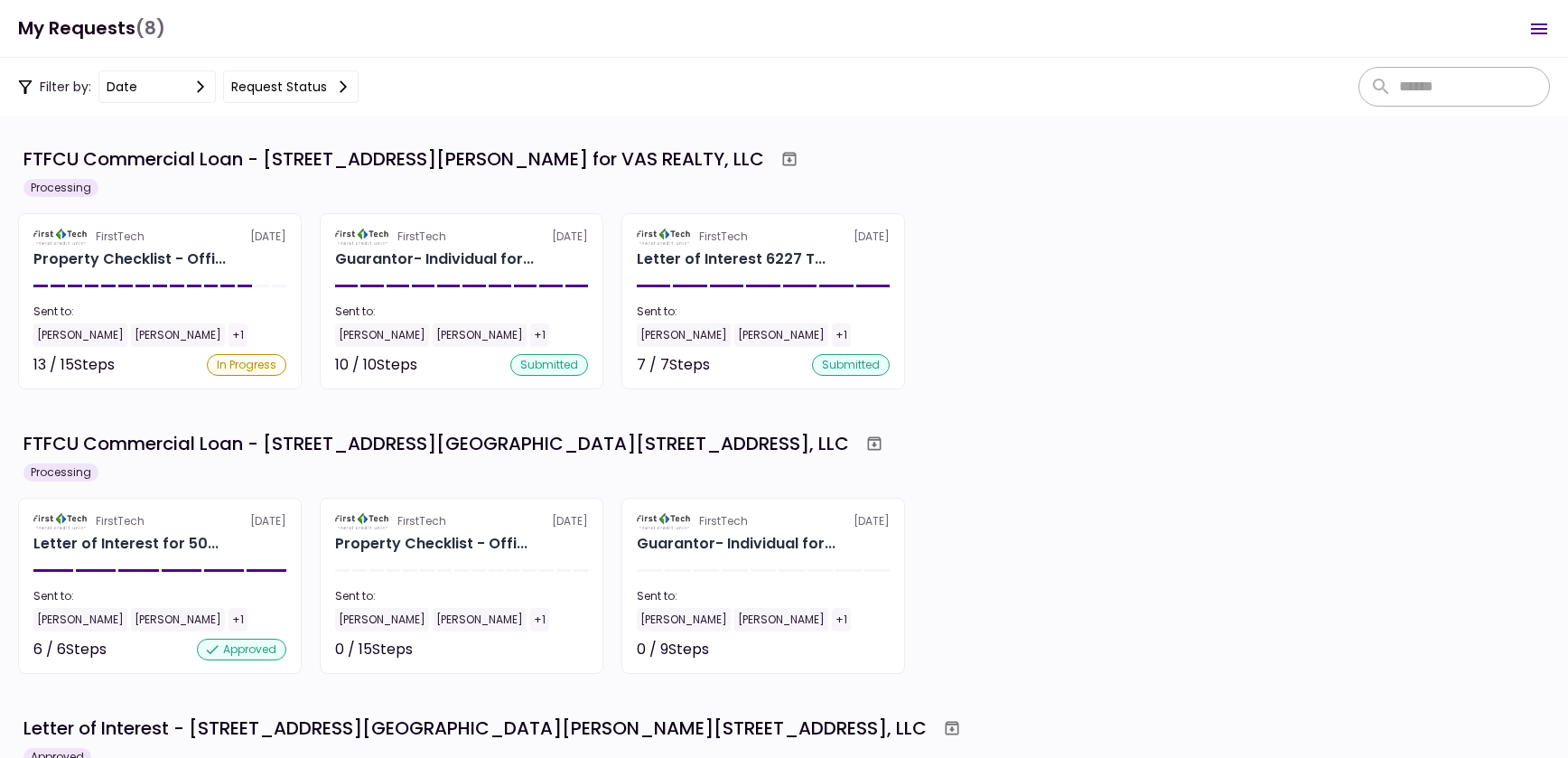
scroll to position [740, 0]
